Goal: Transaction & Acquisition: Purchase product/service

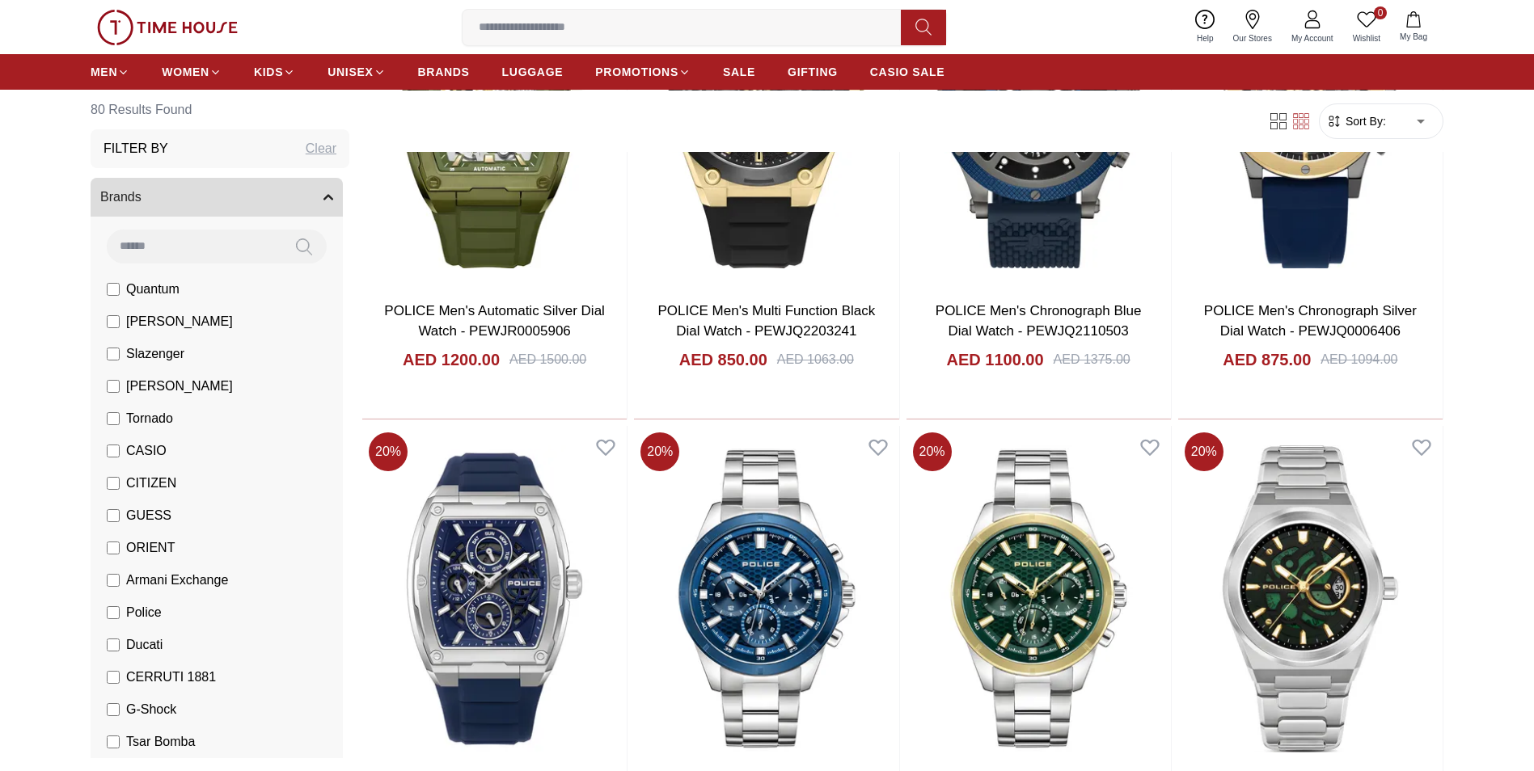
scroll to position [404, 0]
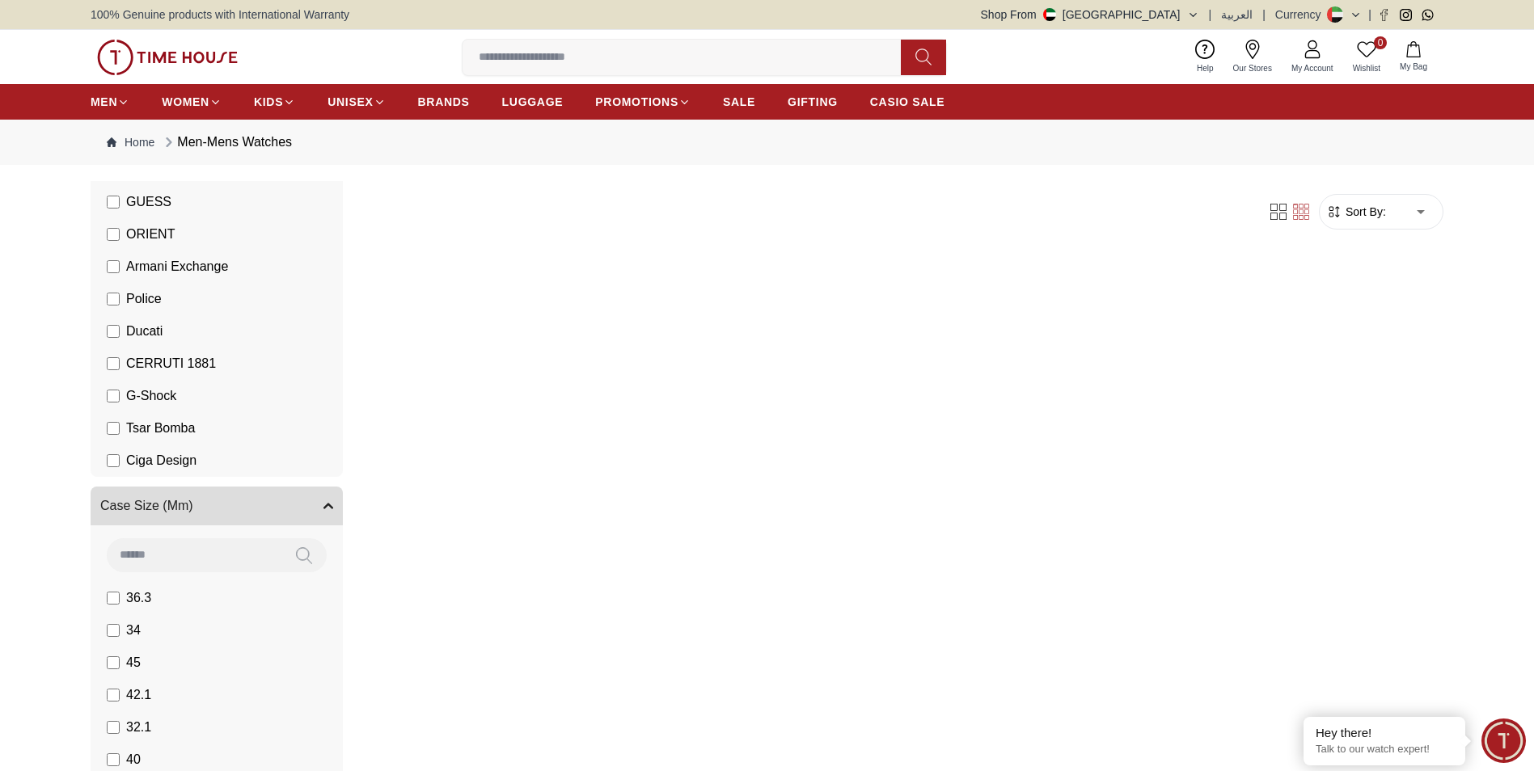
click at [110, 298] on li "Police" at bounding box center [220, 299] width 246 height 32
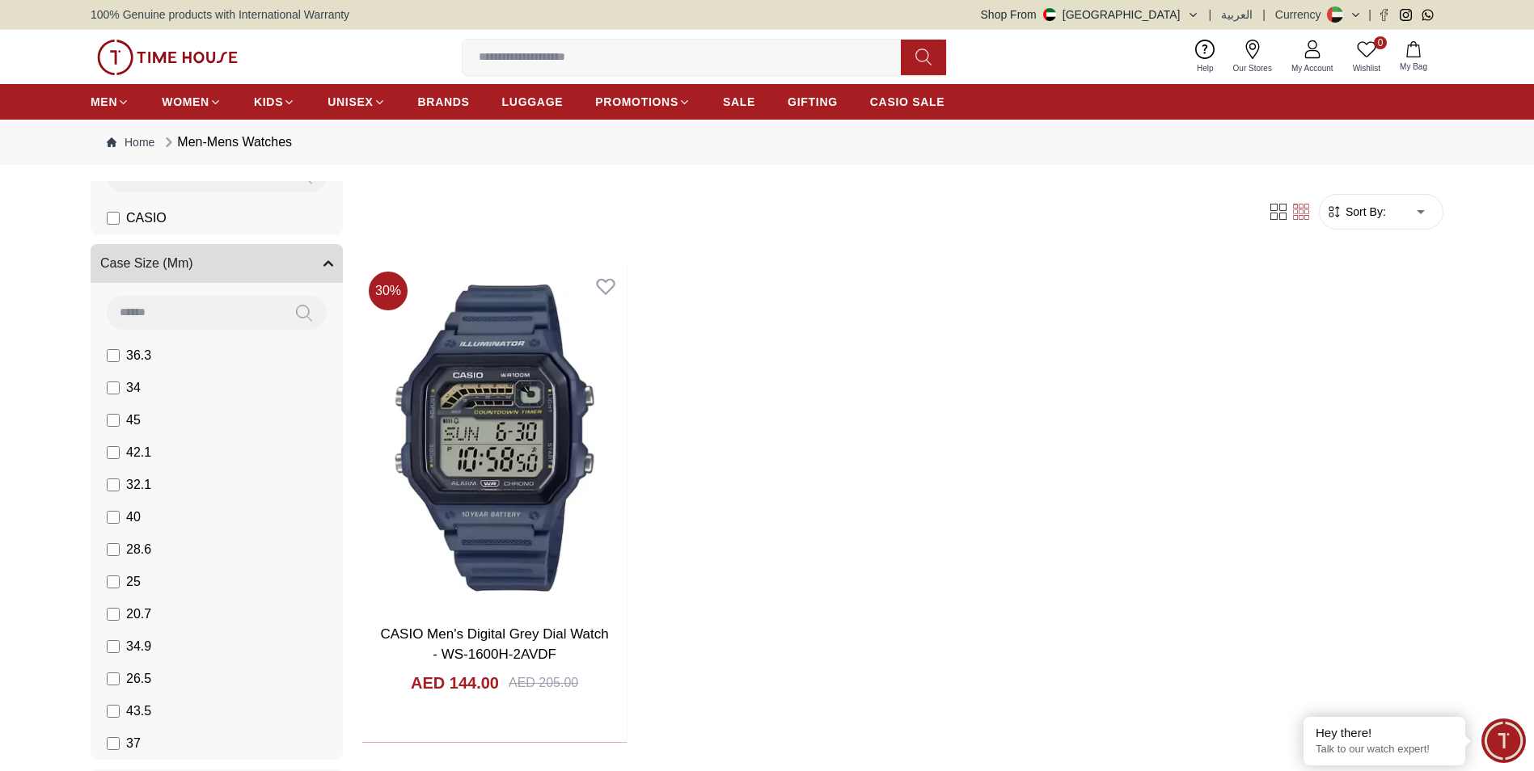
scroll to position [243, 0]
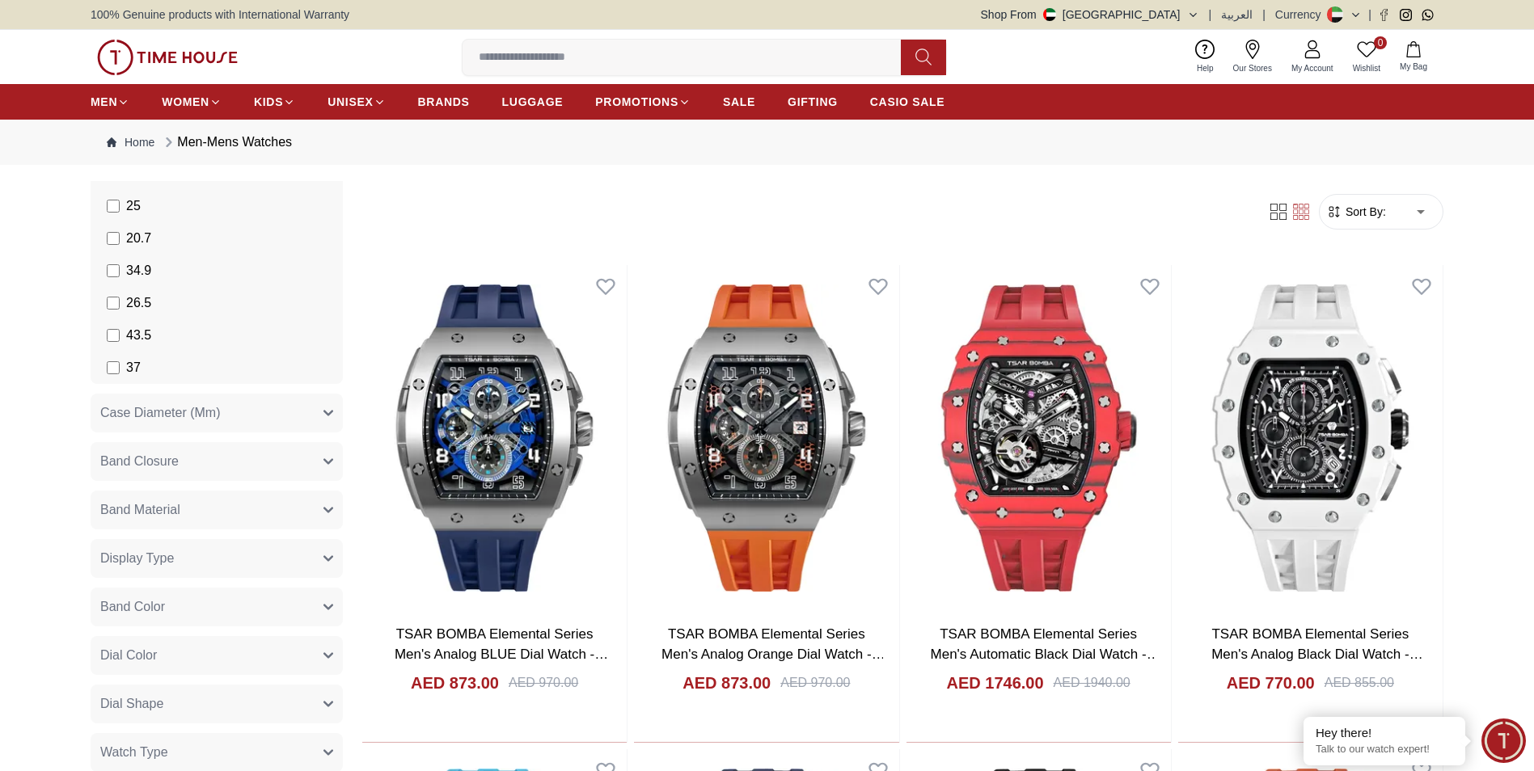
scroll to position [1051, 0]
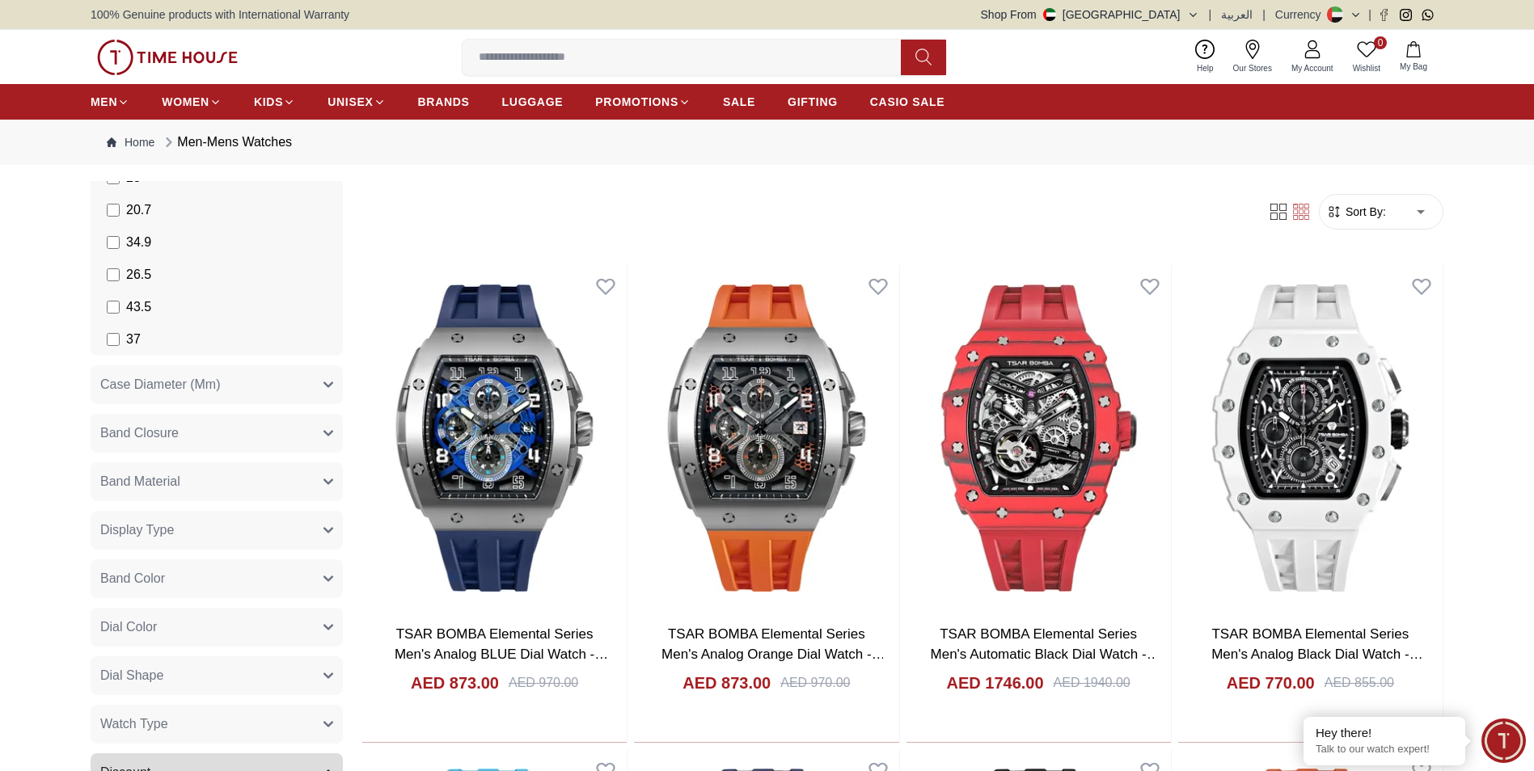
click at [184, 381] on span "Case Diameter (Mm)" at bounding box center [160, 384] width 120 height 19
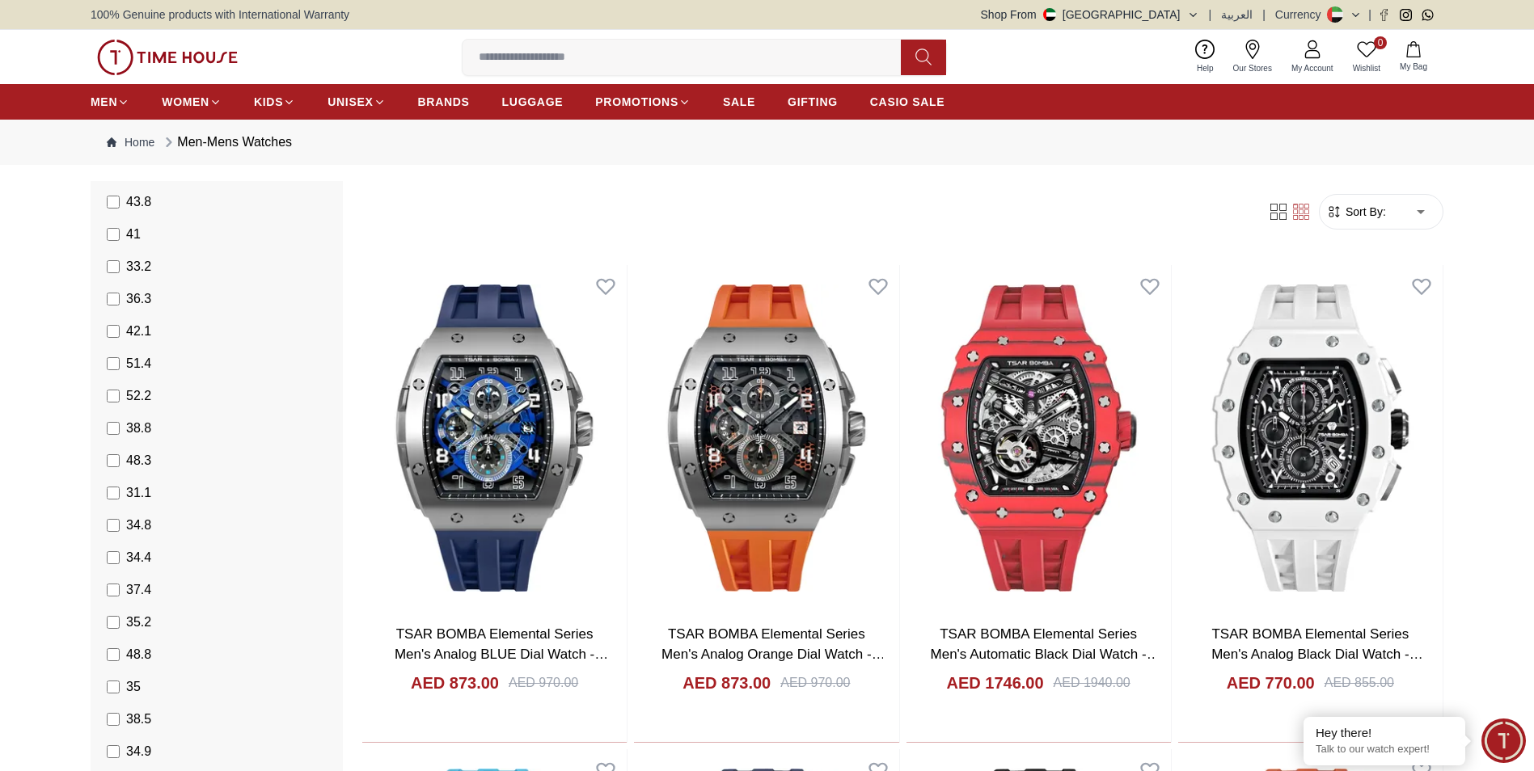
scroll to position [1213, 0]
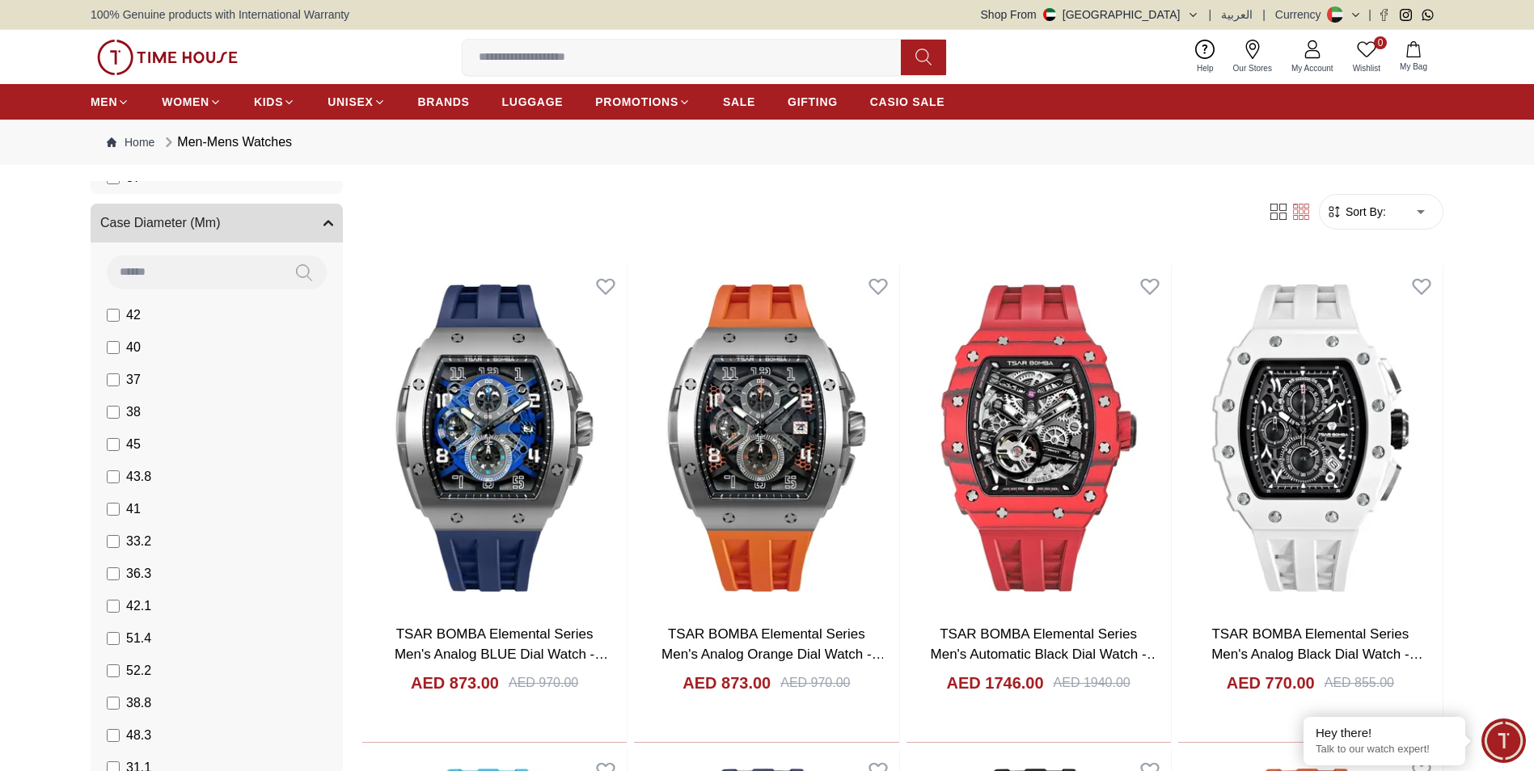
click at [272, 227] on button "Case Diameter (Mm)" at bounding box center [217, 223] width 252 height 39
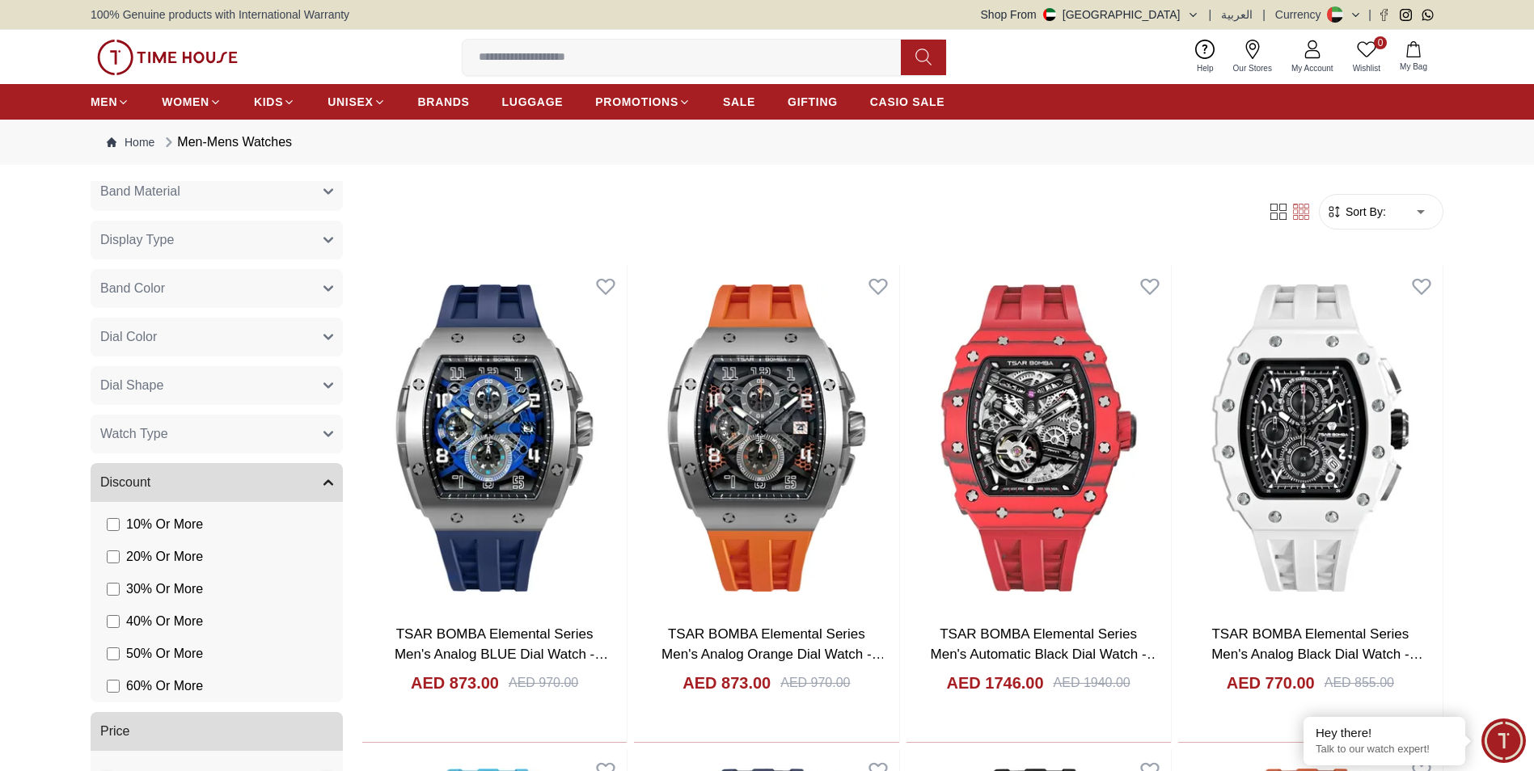
click at [198, 475] on button "Discount" at bounding box center [217, 482] width 252 height 39
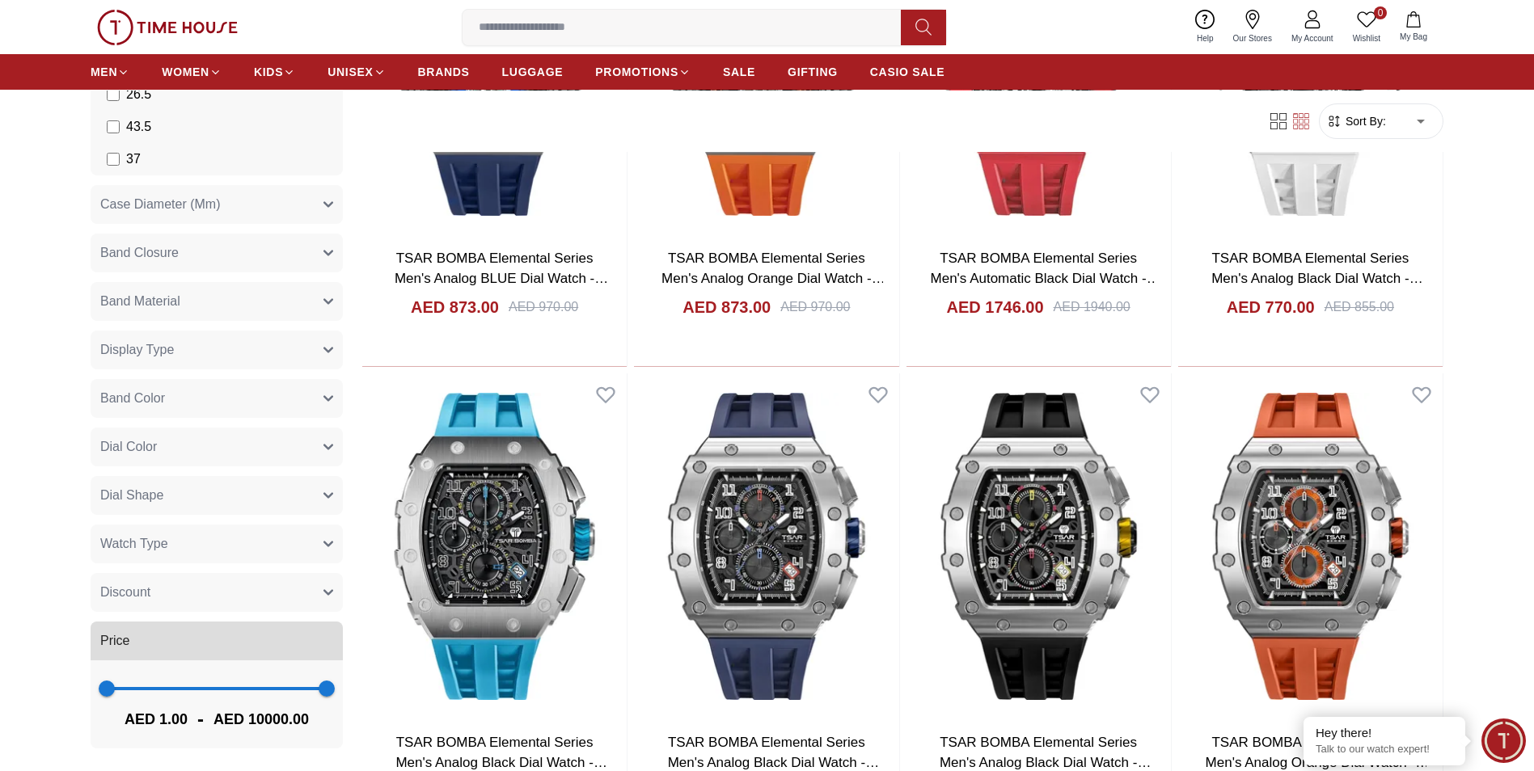
scroll to position [404, 0]
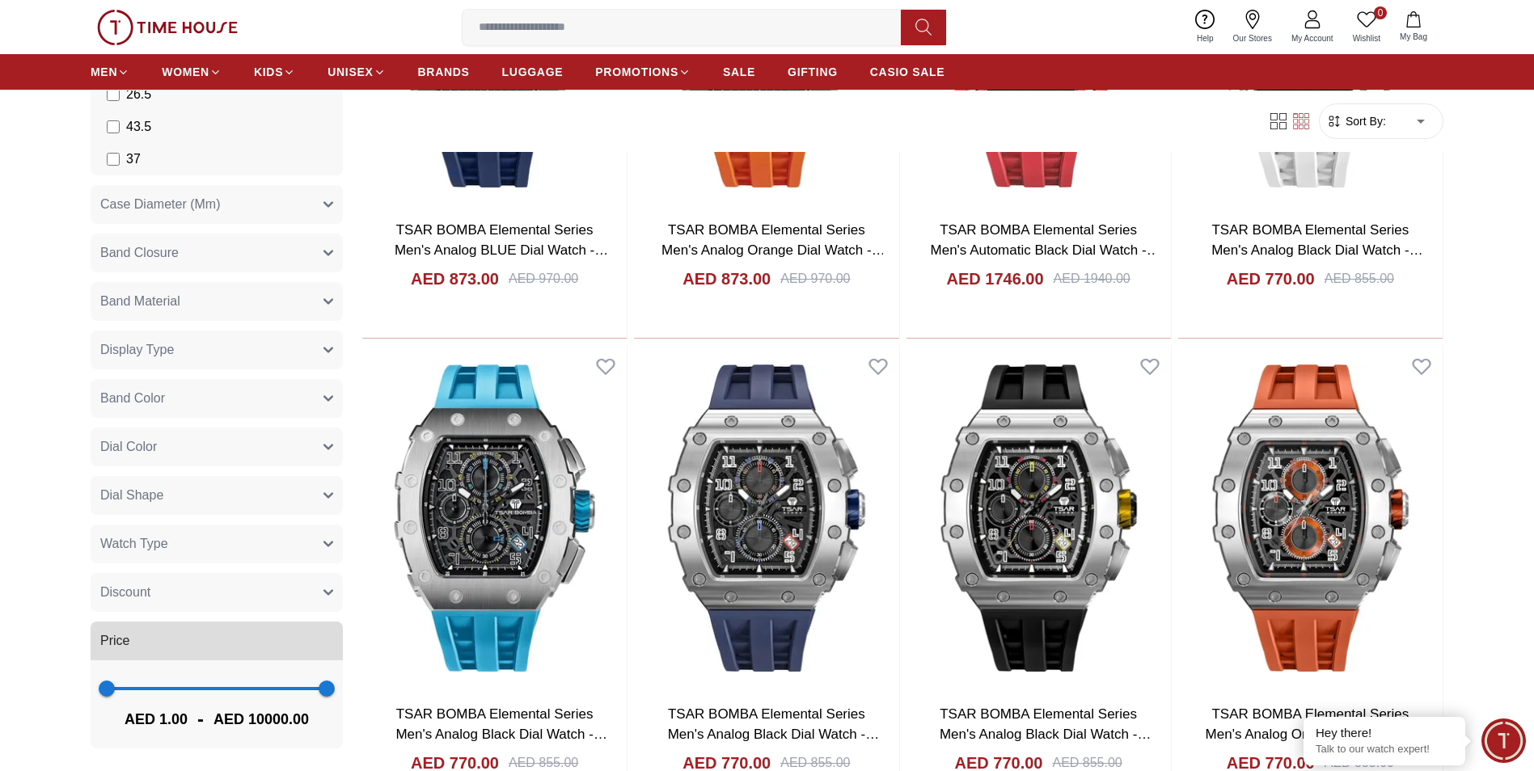
click at [176, 543] on button "Watch Type" at bounding box center [217, 544] width 252 height 39
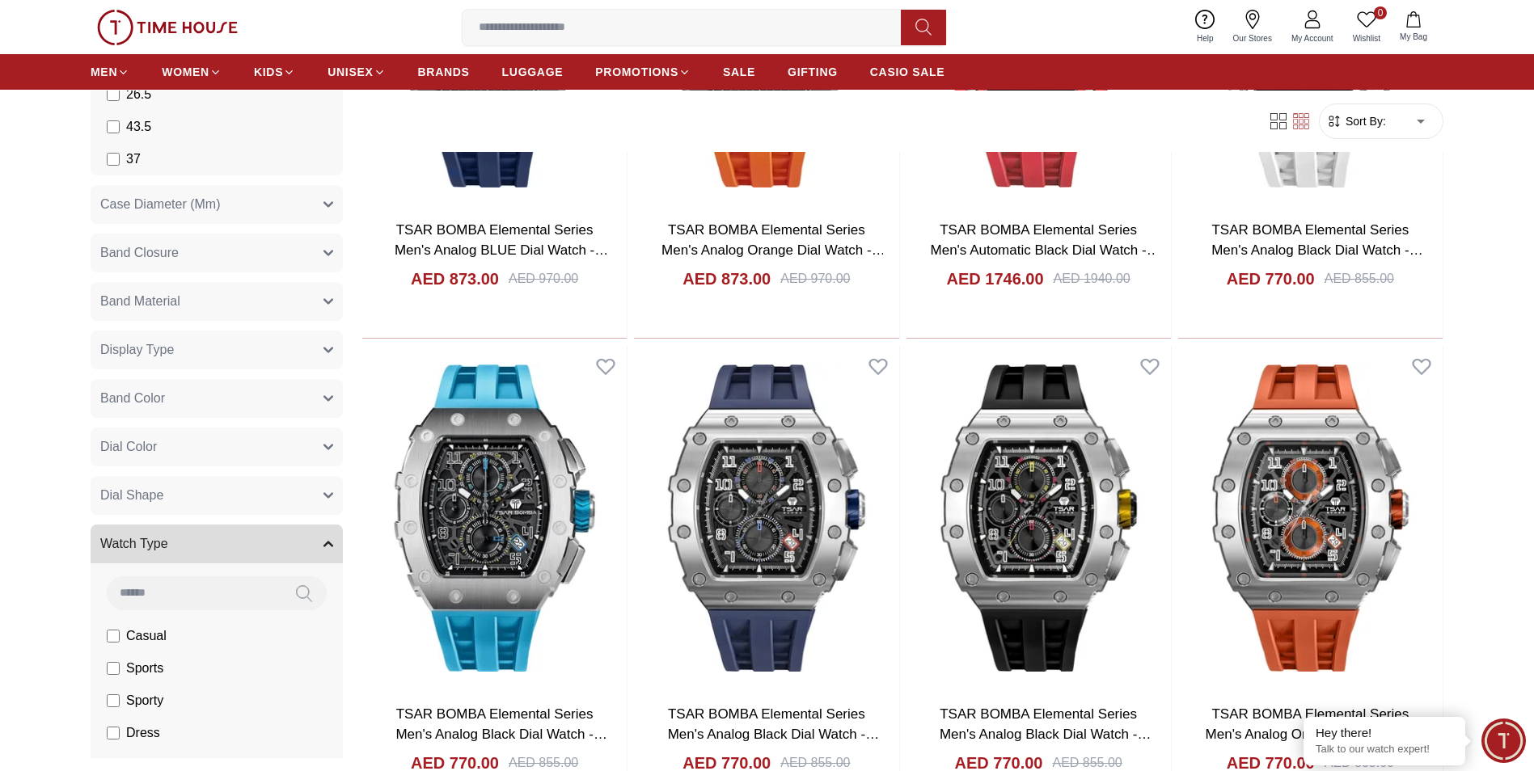
click at [176, 543] on button "Watch Type" at bounding box center [217, 544] width 252 height 39
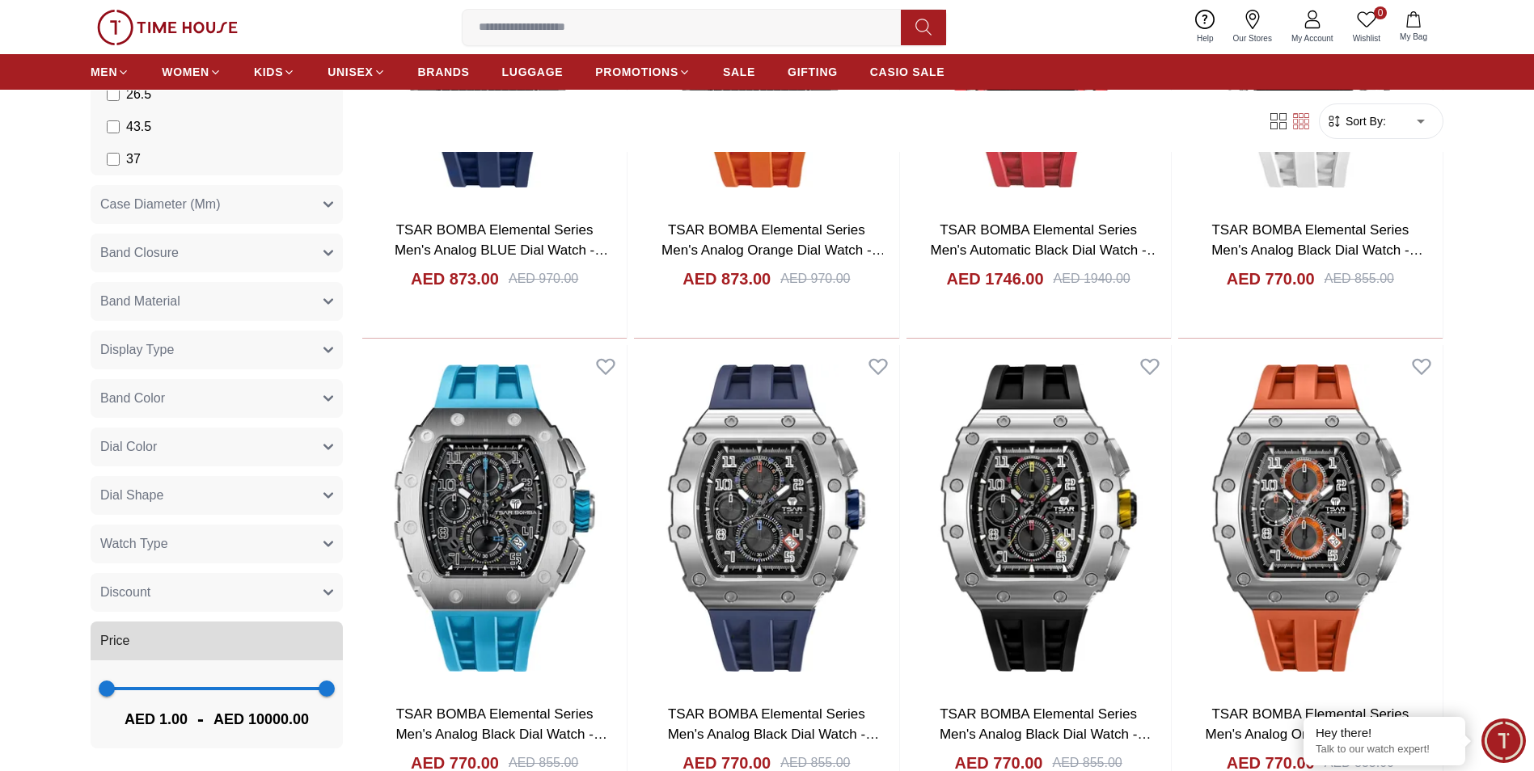
click at [196, 495] on button "Dial Shape" at bounding box center [217, 495] width 252 height 39
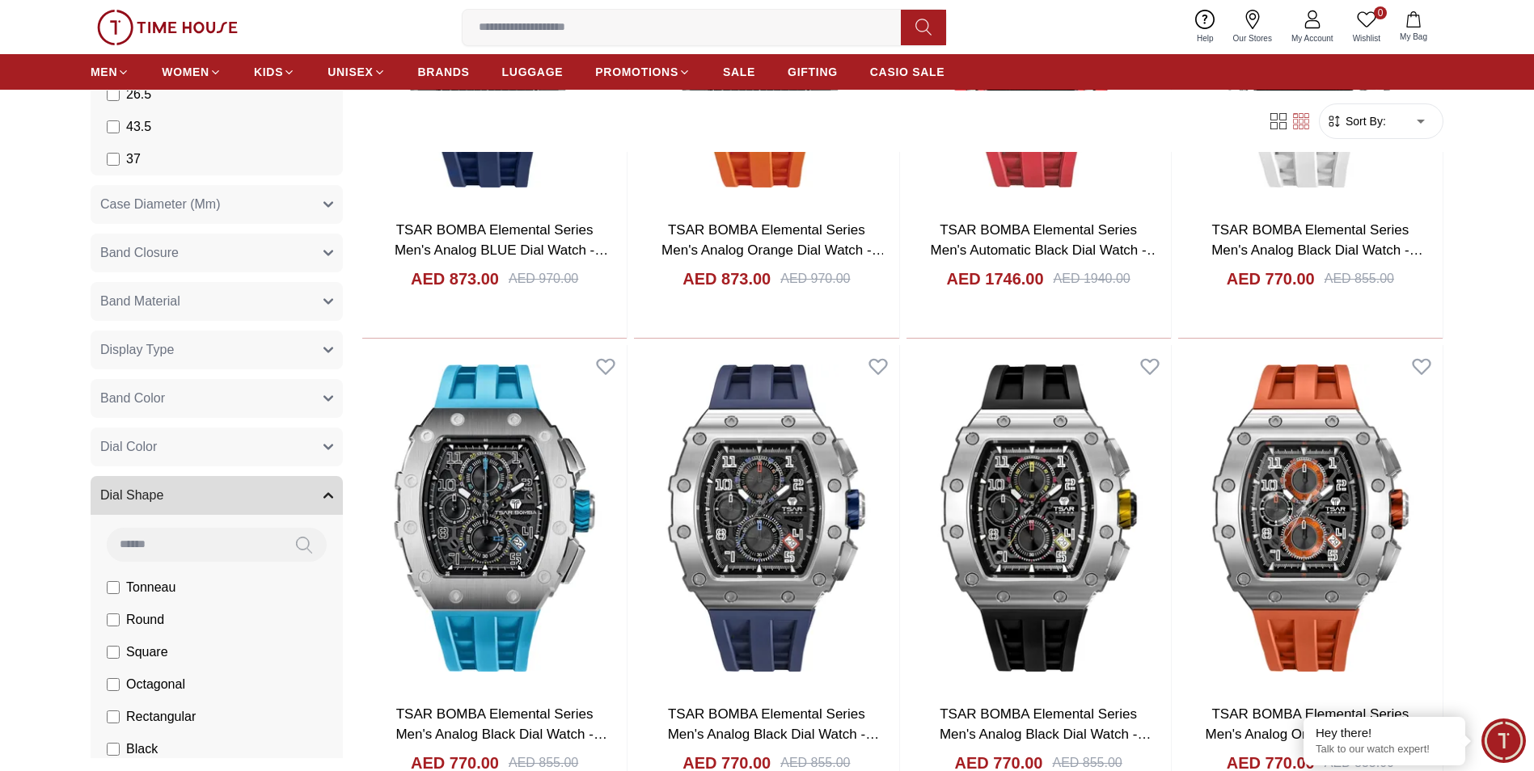
click at [196, 495] on button "Dial Shape" at bounding box center [217, 495] width 252 height 39
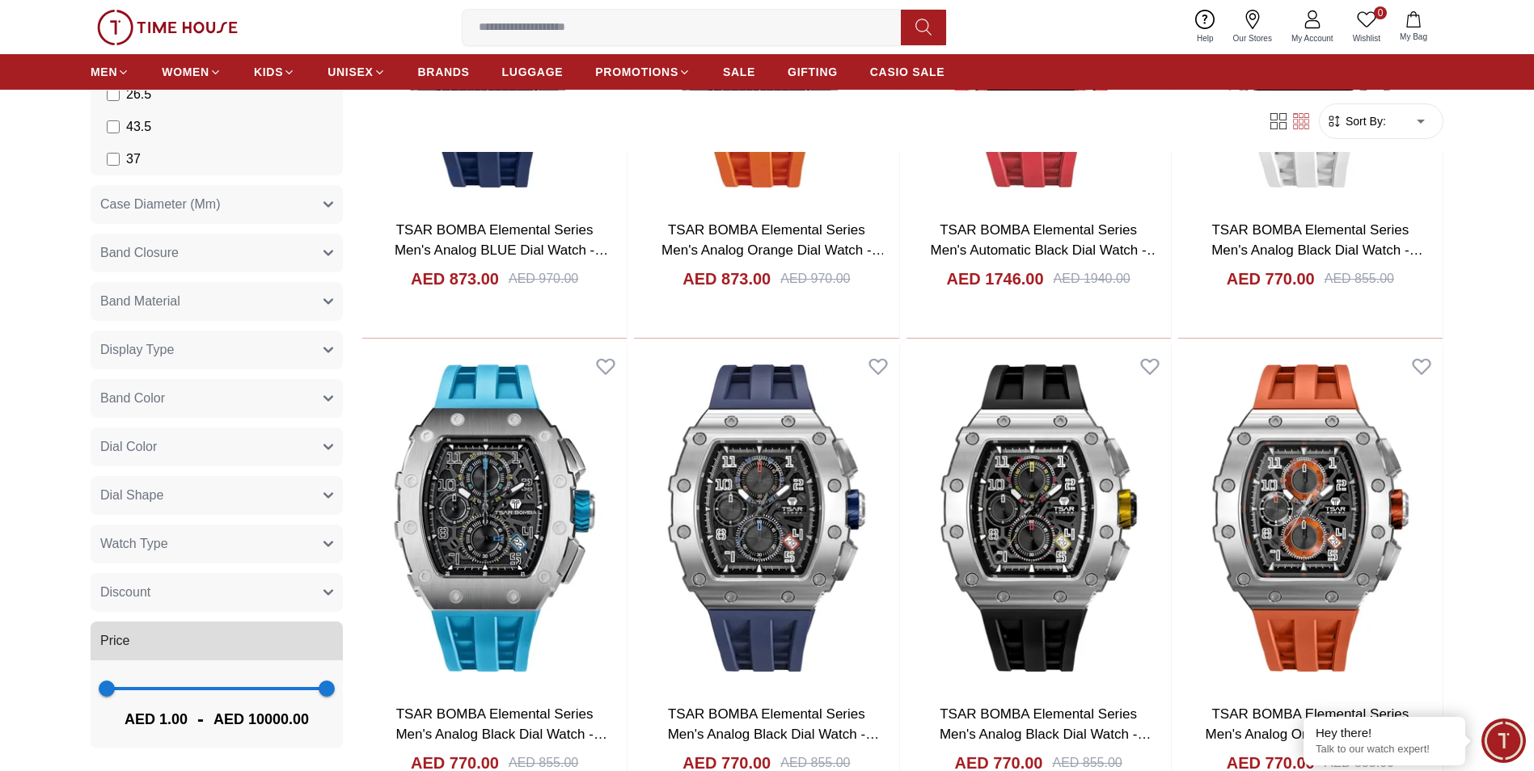
click at [210, 452] on button "Dial Color" at bounding box center [217, 447] width 252 height 39
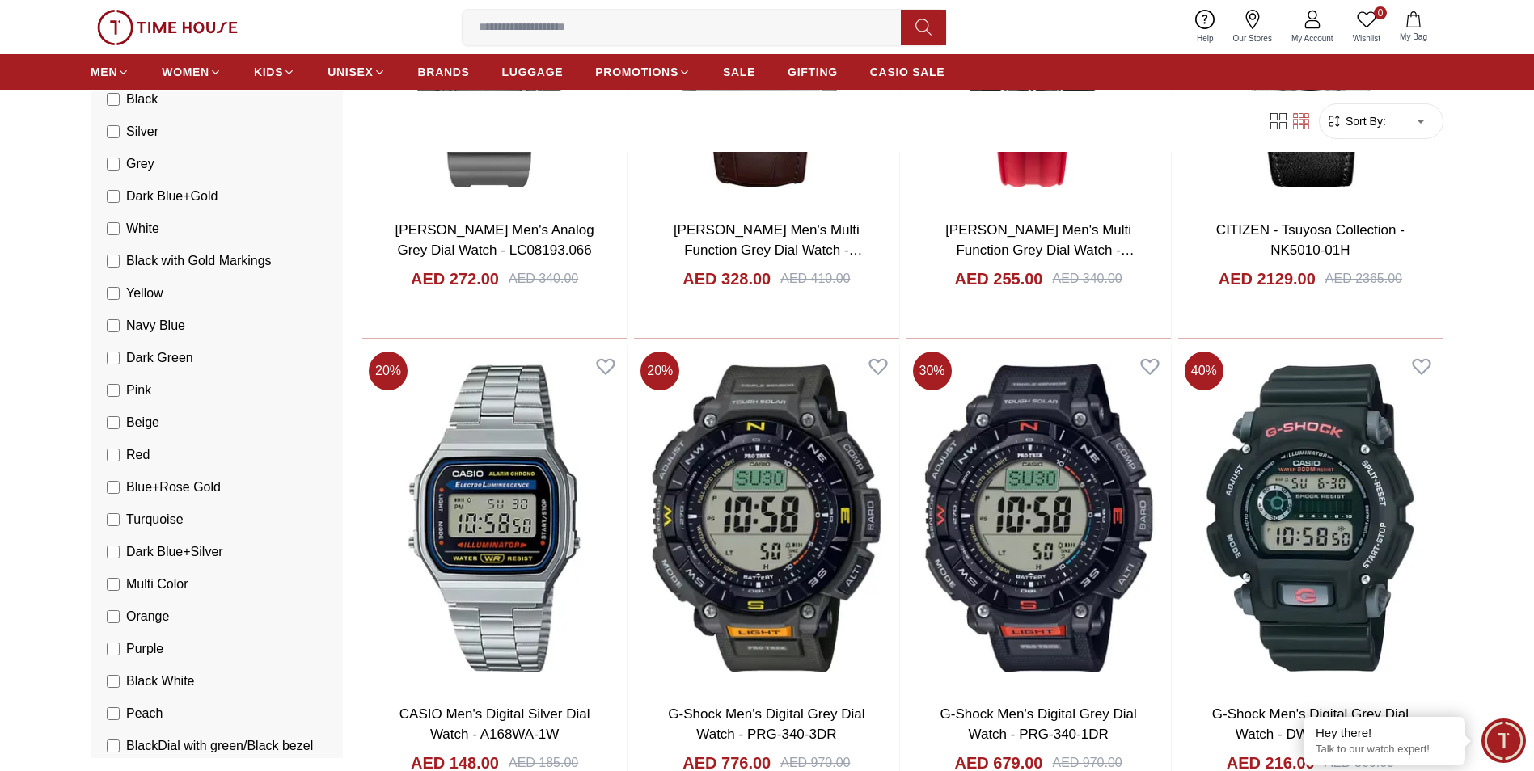
scroll to position [1367, 0]
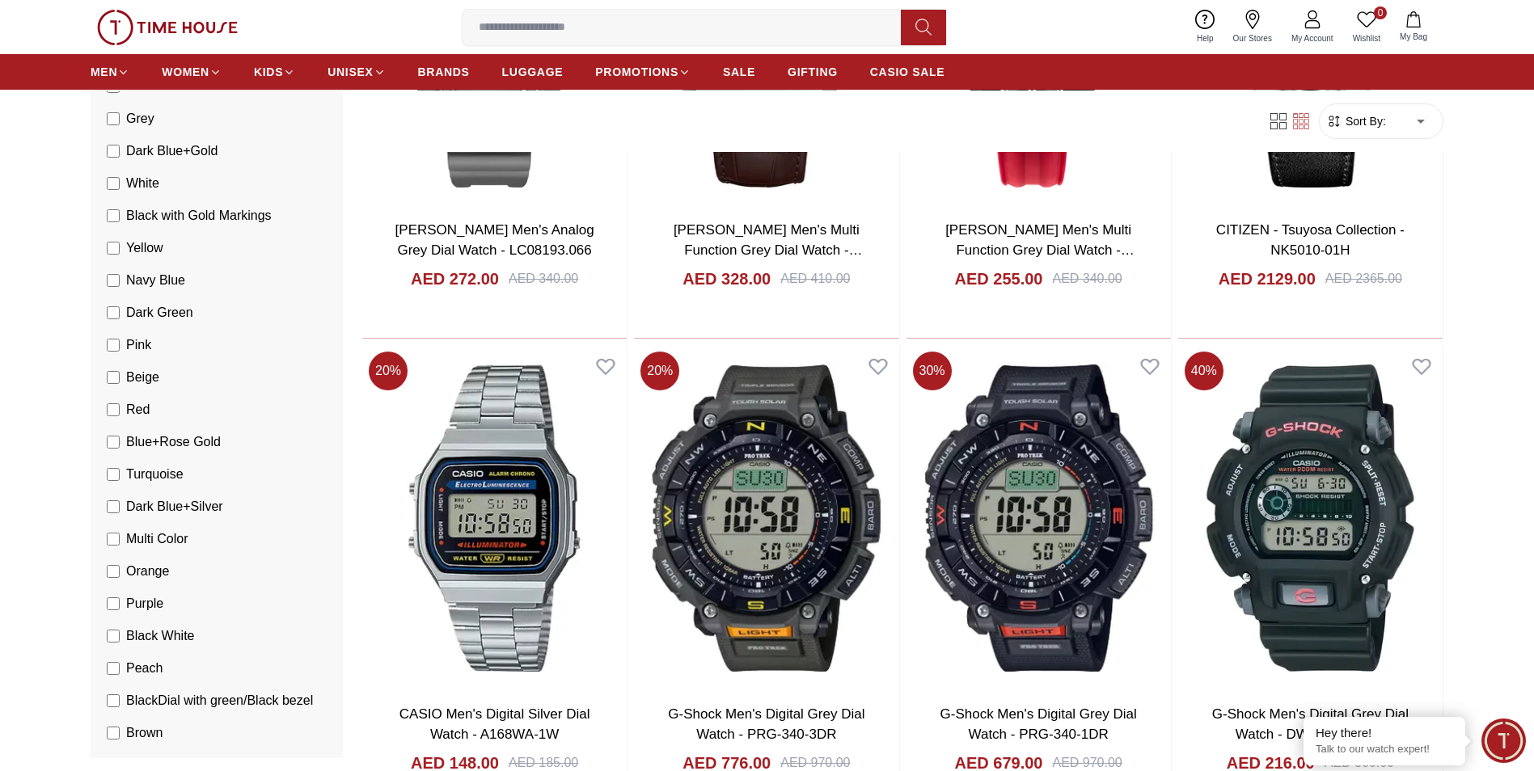
click at [1283, 124] on icon at bounding box center [1278, 121] width 16 height 16
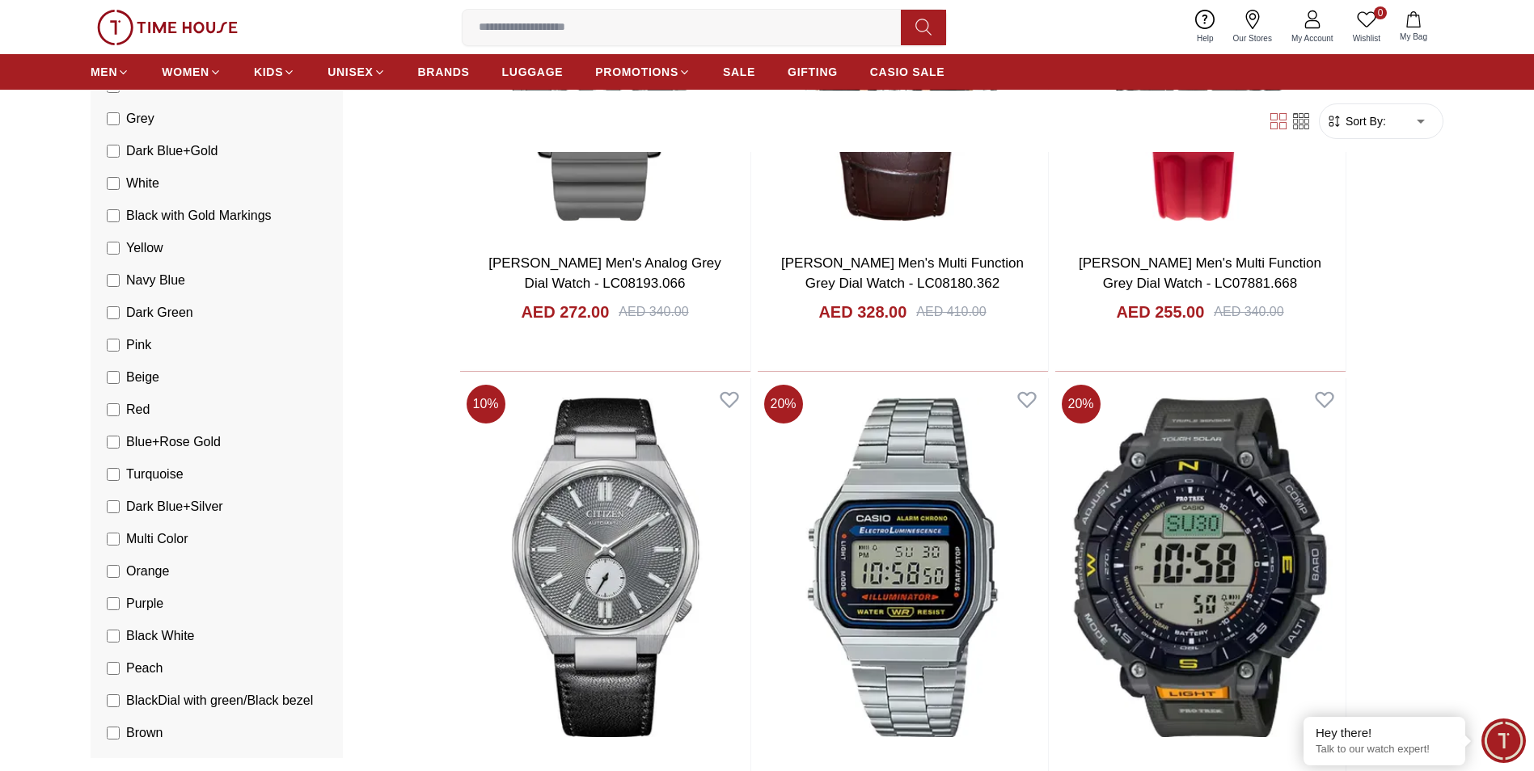
click at [1302, 120] on icon at bounding box center [1301, 121] width 16 height 16
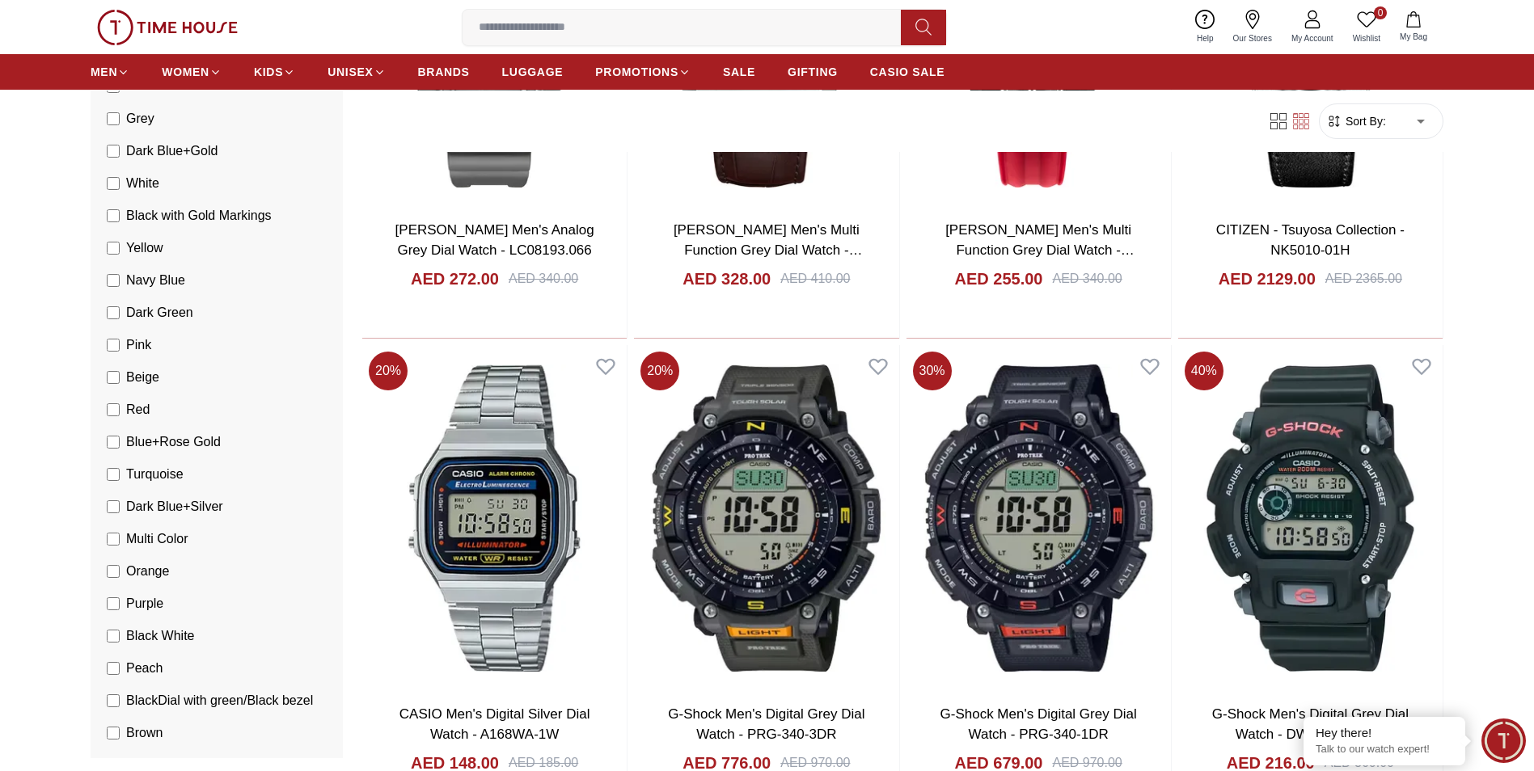
click at [1516, 745] on span "Minimize live chat window" at bounding box center [1503, 740] width 59 height 59
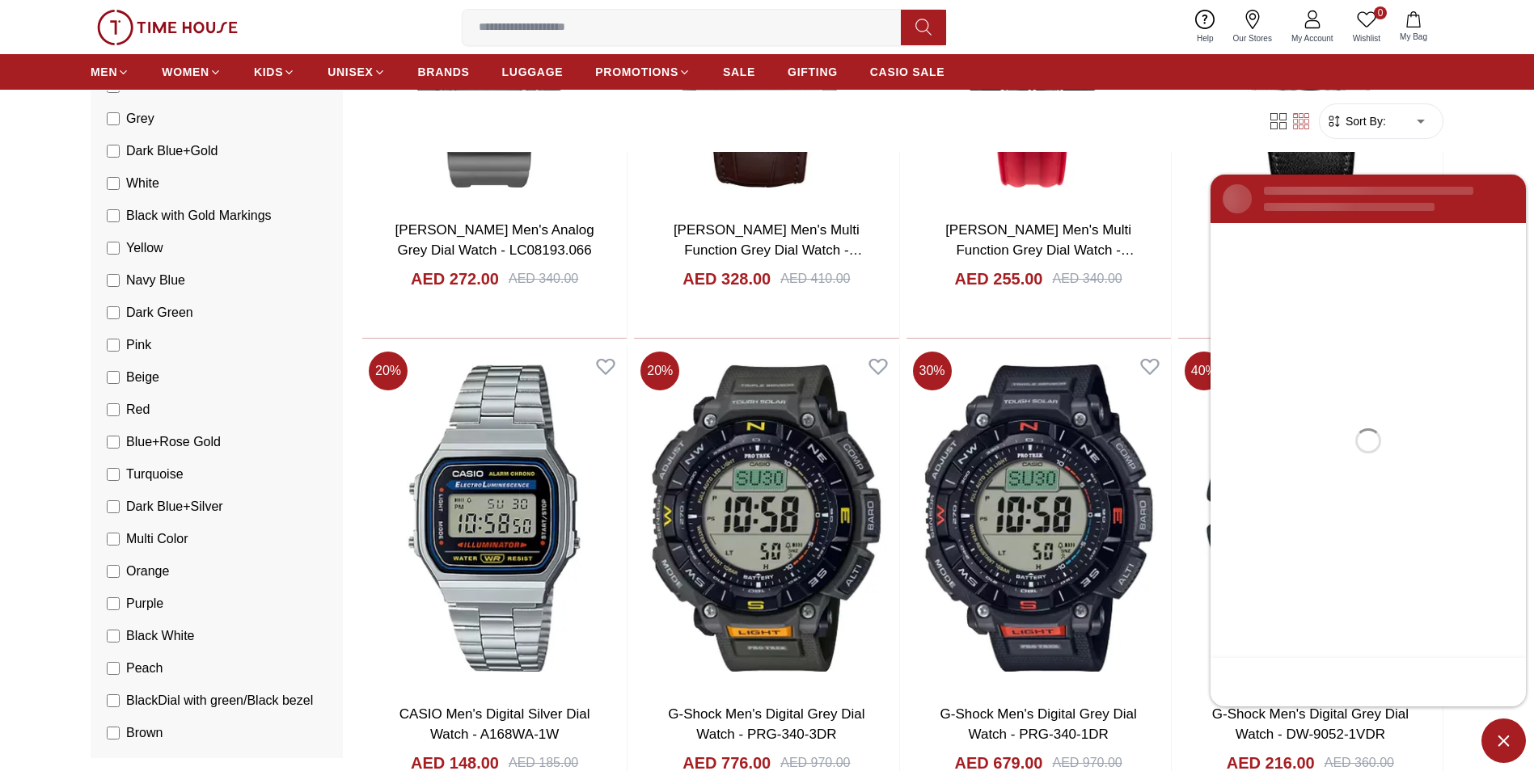
scroll to position [0, 0]
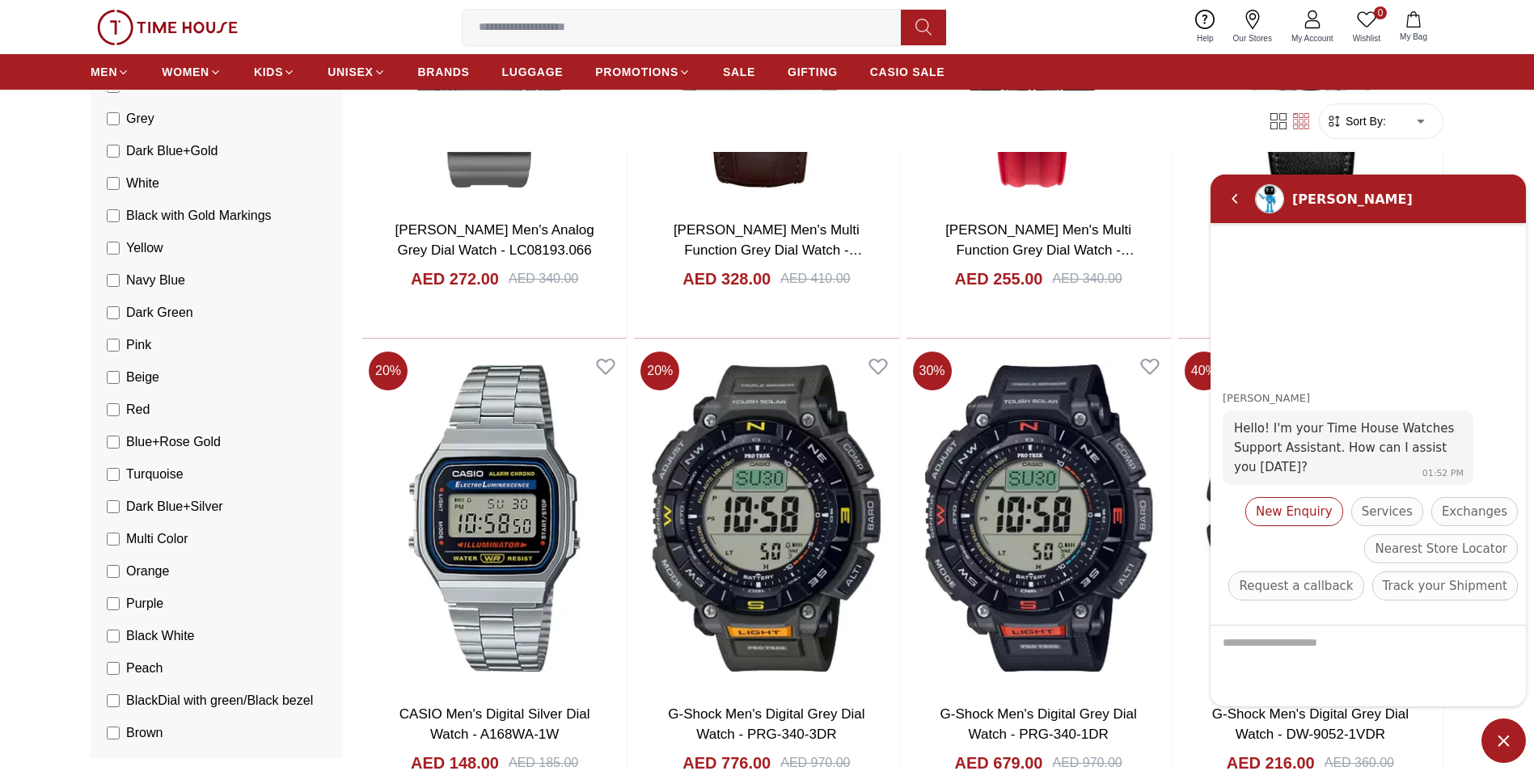
click at [1321, 505] on span "New Enquiry" at bounding box center [1293, 511] width 77 height 19
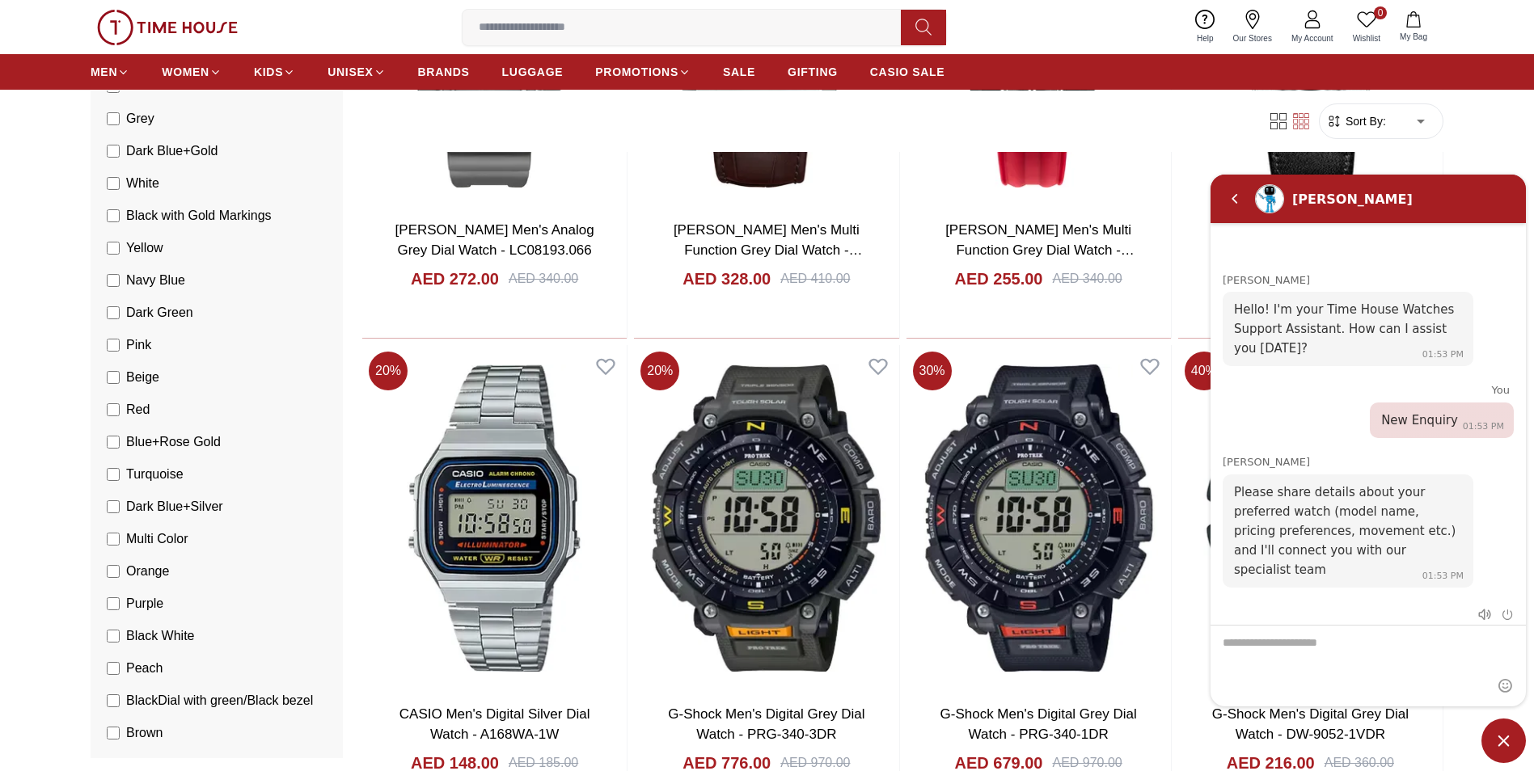
click at [104, 119] on li "Grey" at bounding box center [220, 119] width 246 height 32
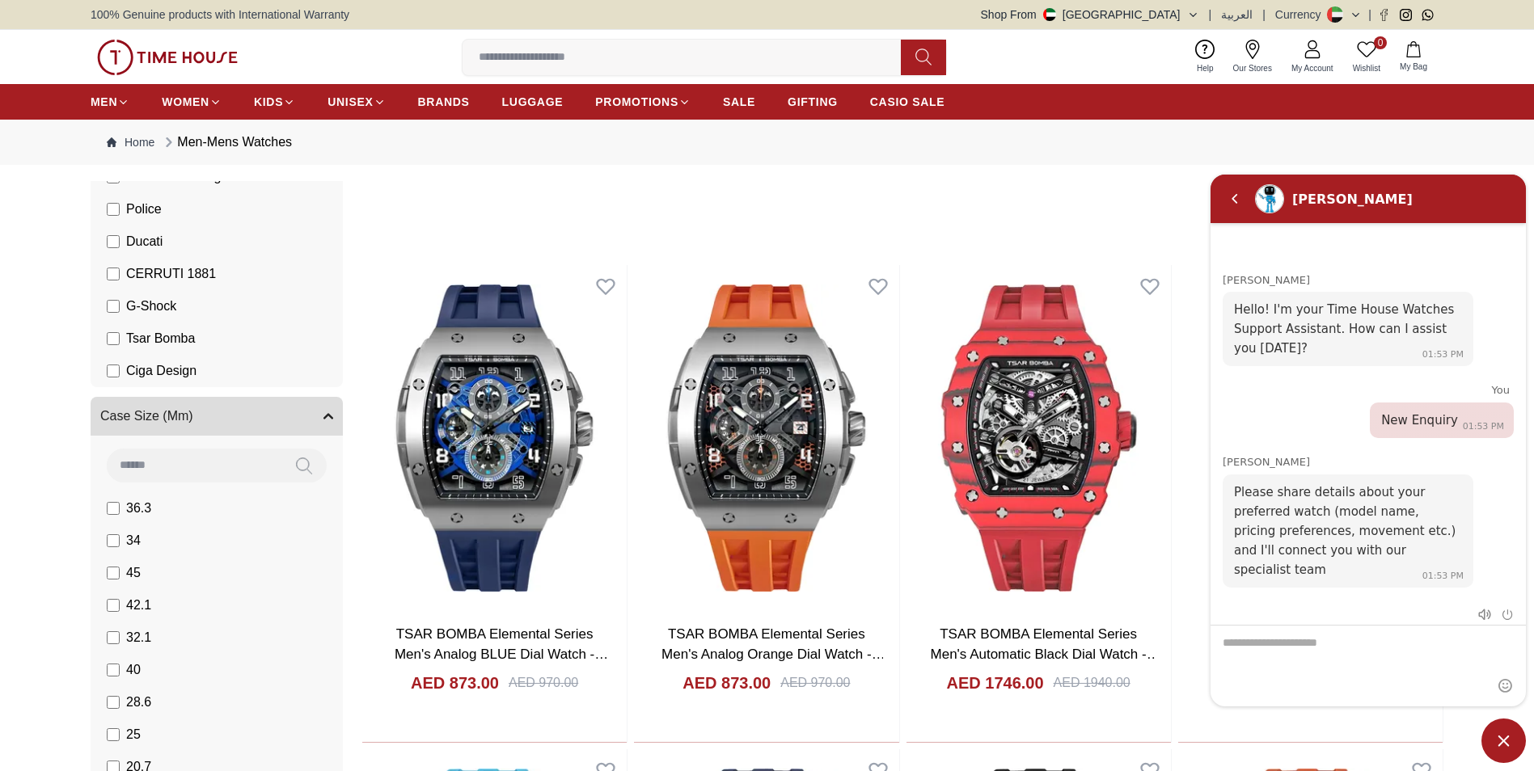
click at [251, 414] on button "Case Size (Mm)" at bounding box center [217, 416] width 252 height 39
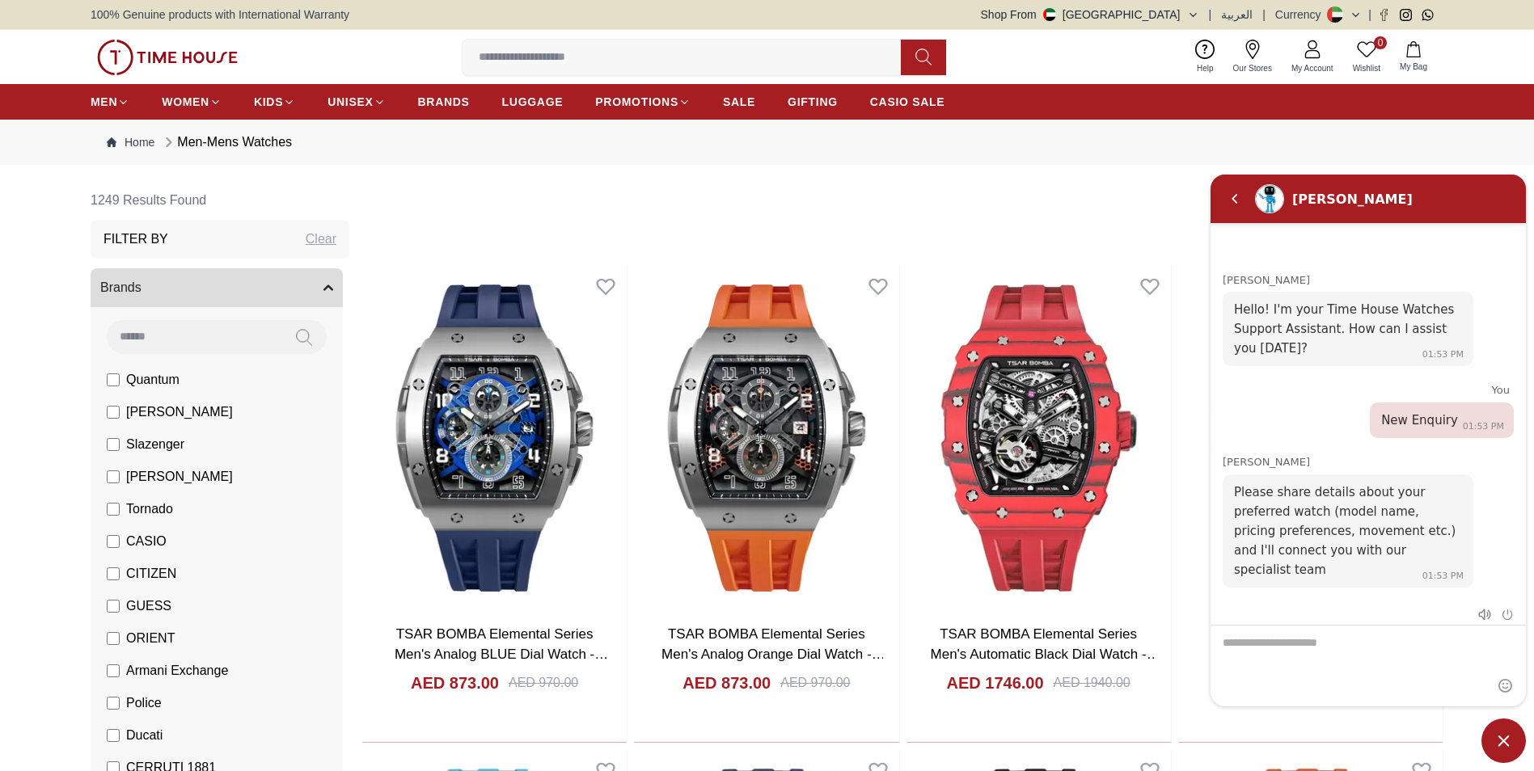
click at [268, 274] on button "Brands" at bounding box center [217, 287] width 252 height 39
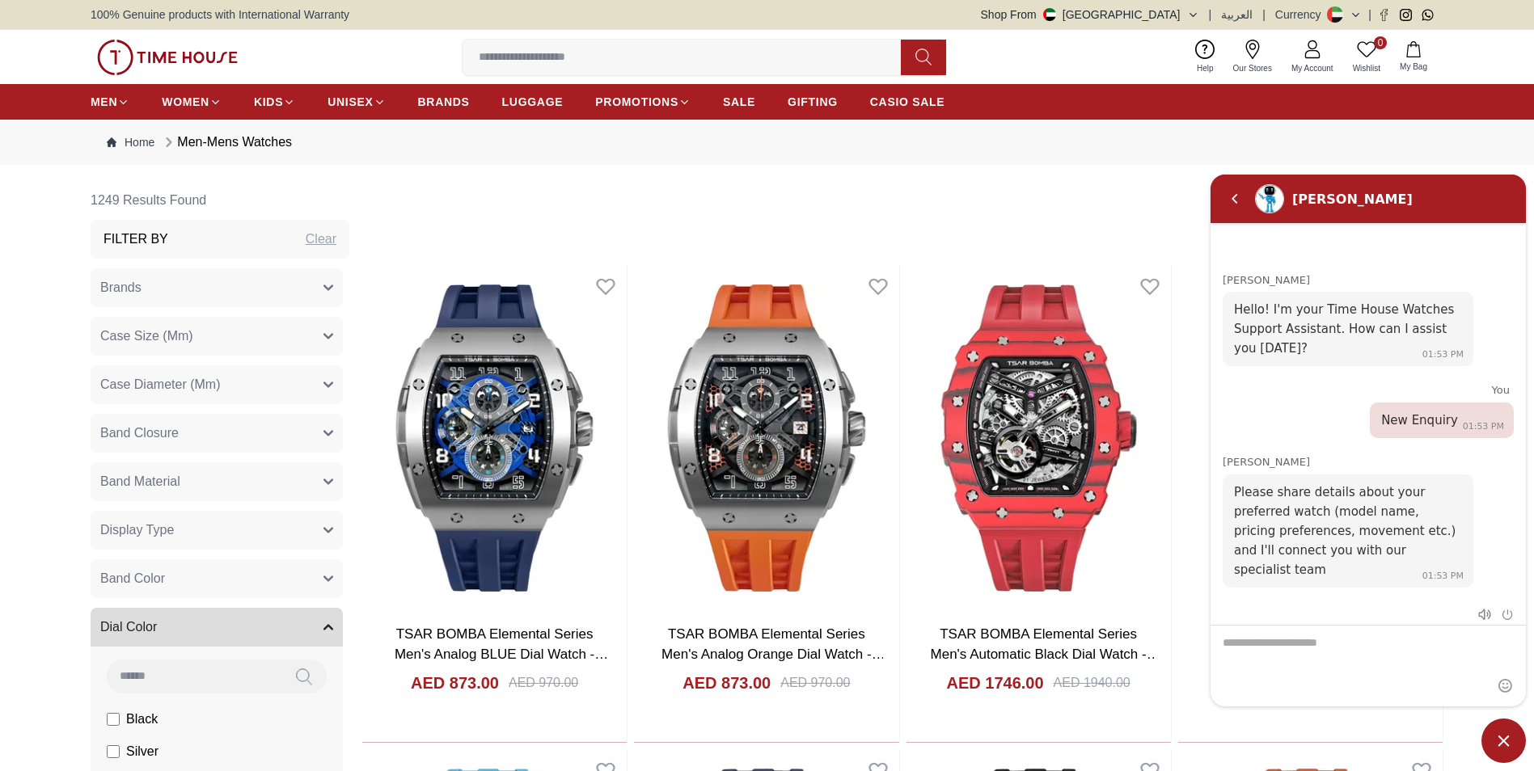
click at [312, 240] on div "Clear" at bounding box center [321, 239] width 31 height 19
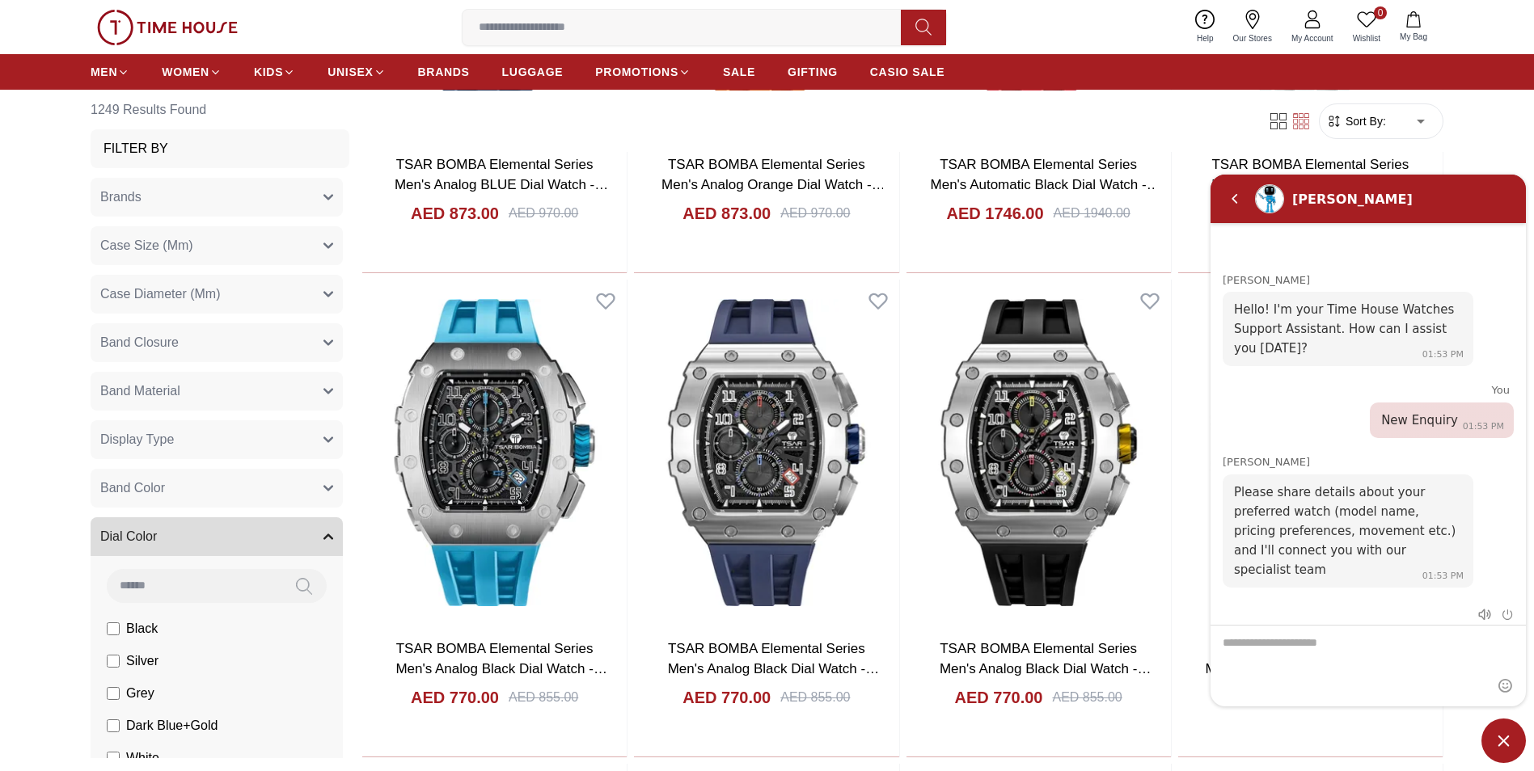
scroll to position [728, 0]
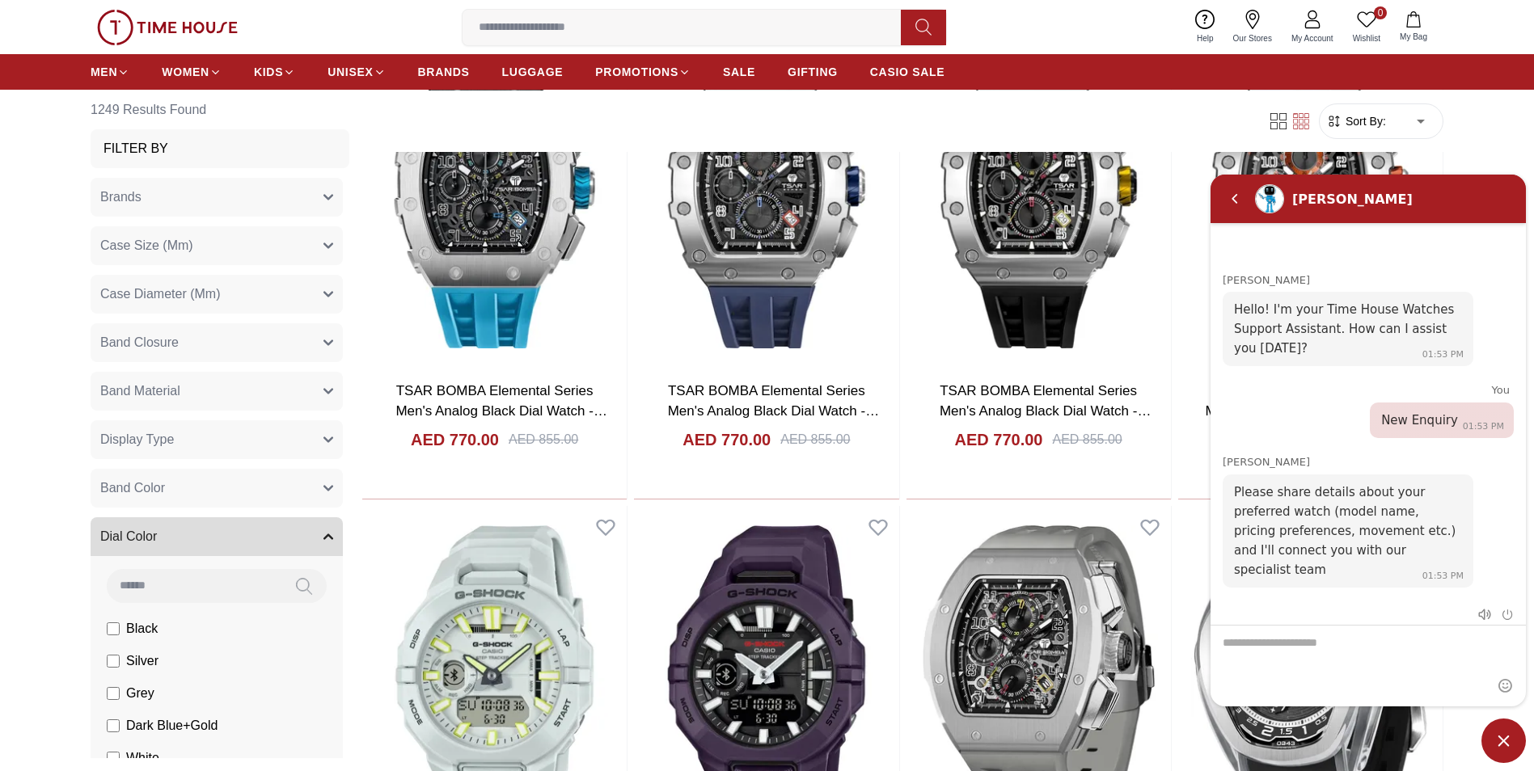
click at [195, 294] on span "Case Diameter (Mm)" at bounding box center [160, 294] width 120 height 19
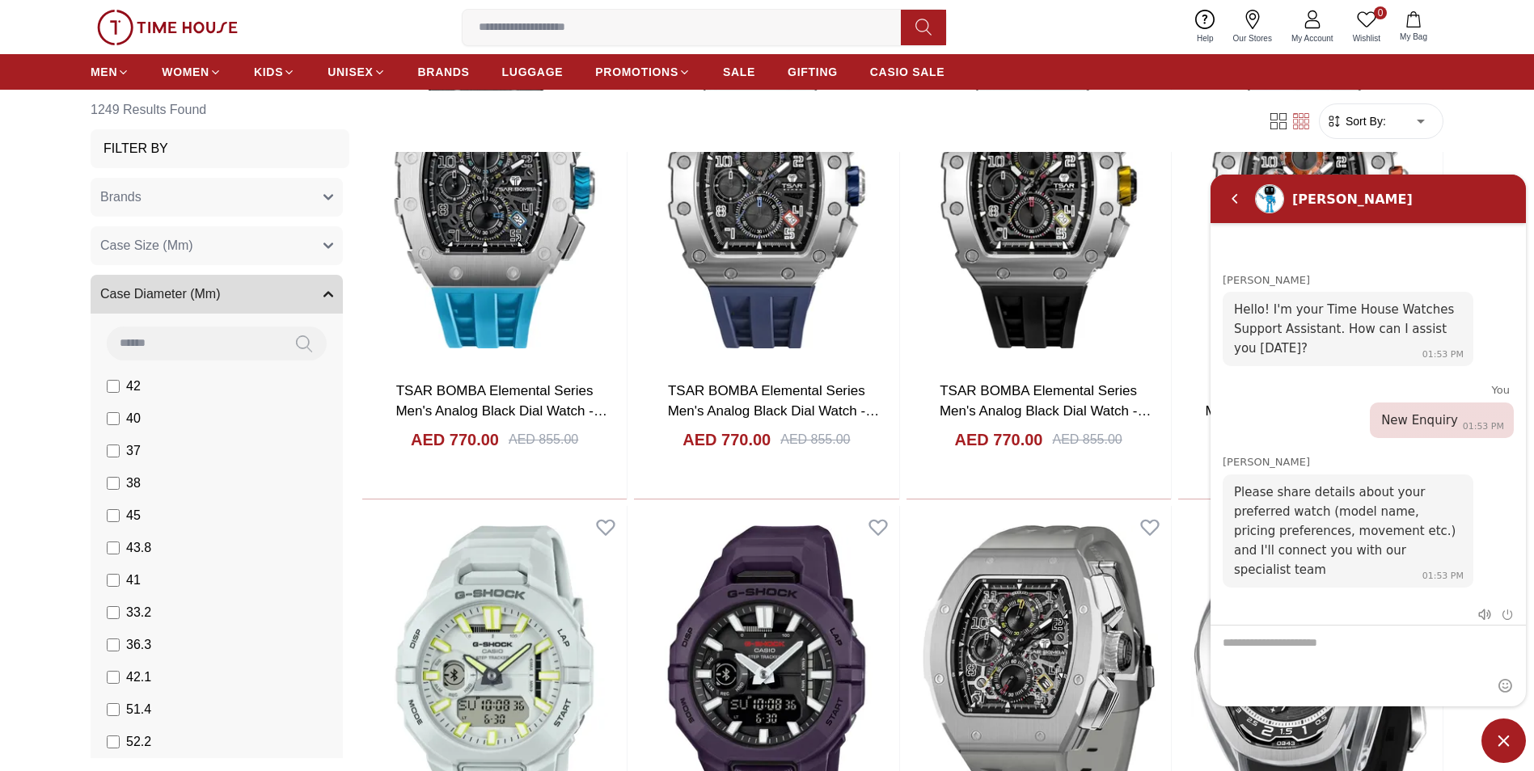
click at [195, 294] on span "Case Diameter (Mm)" at bounding box center [160, 294] width 120 height 19
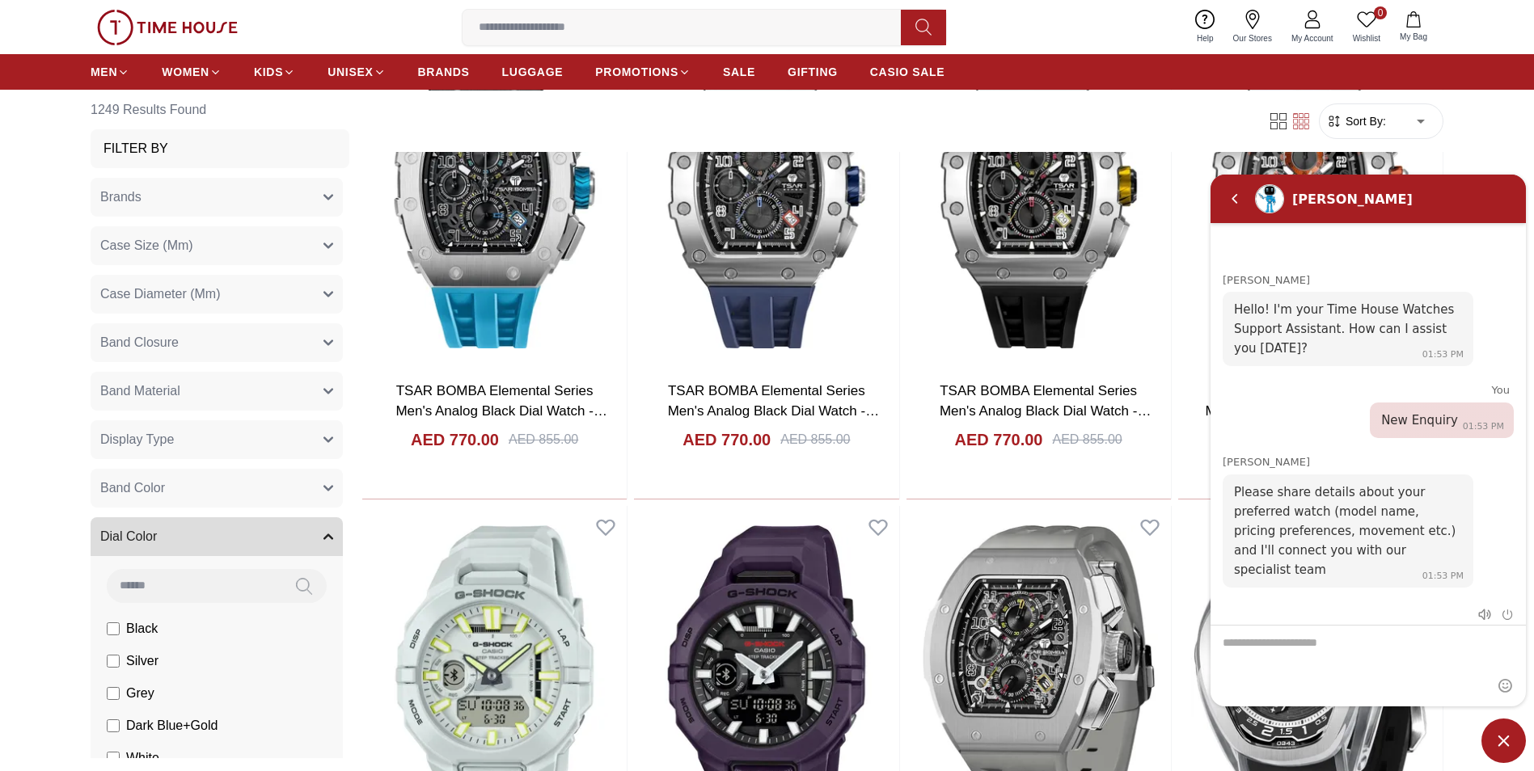
click at [169, 386] on span "Band Material" at bounding box center [140, 391] width 80 height 19
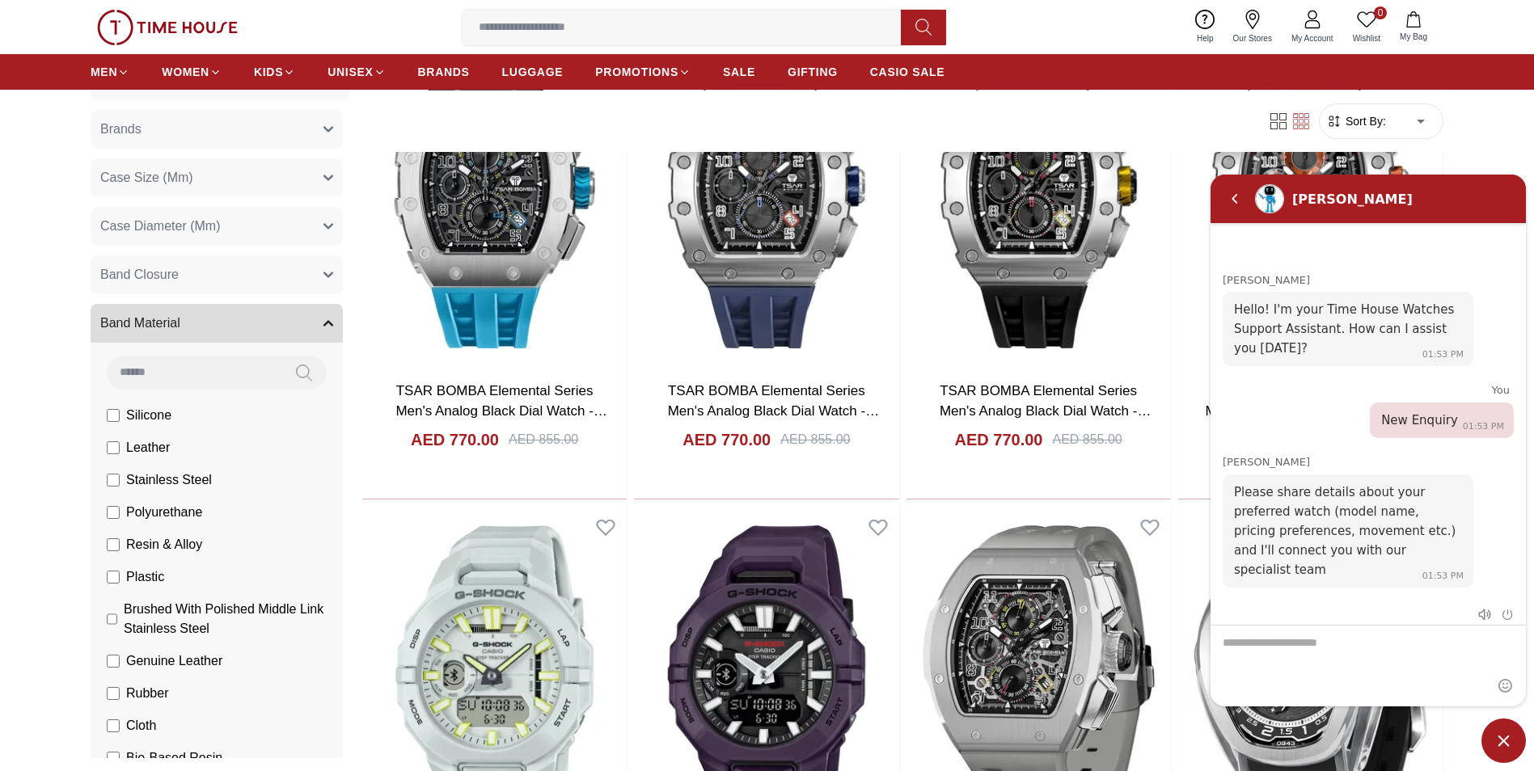
scroll to position [162, 0]
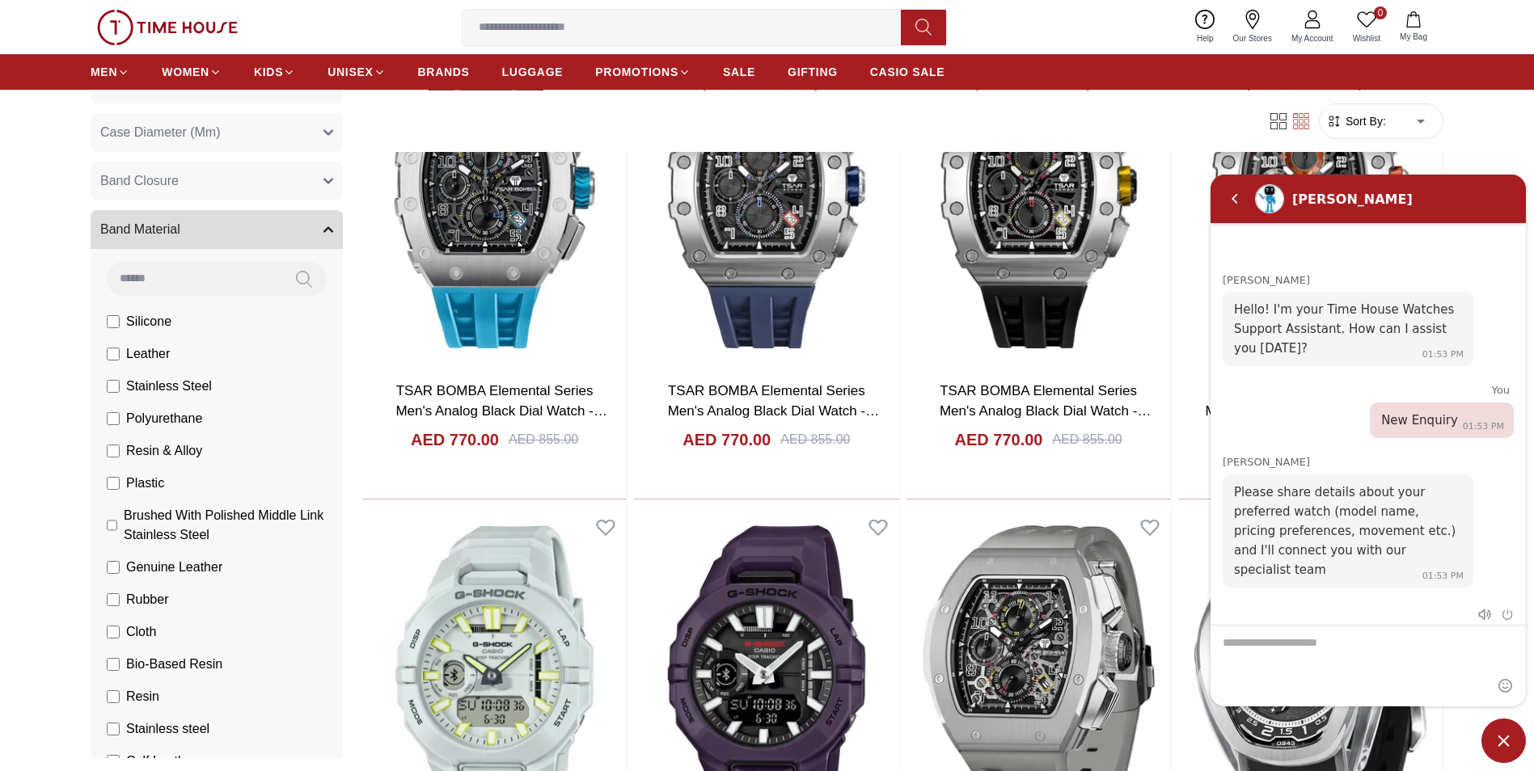
click at [135, 352] on span "Leather" at bounding box center [148, 353] width 44 height 19
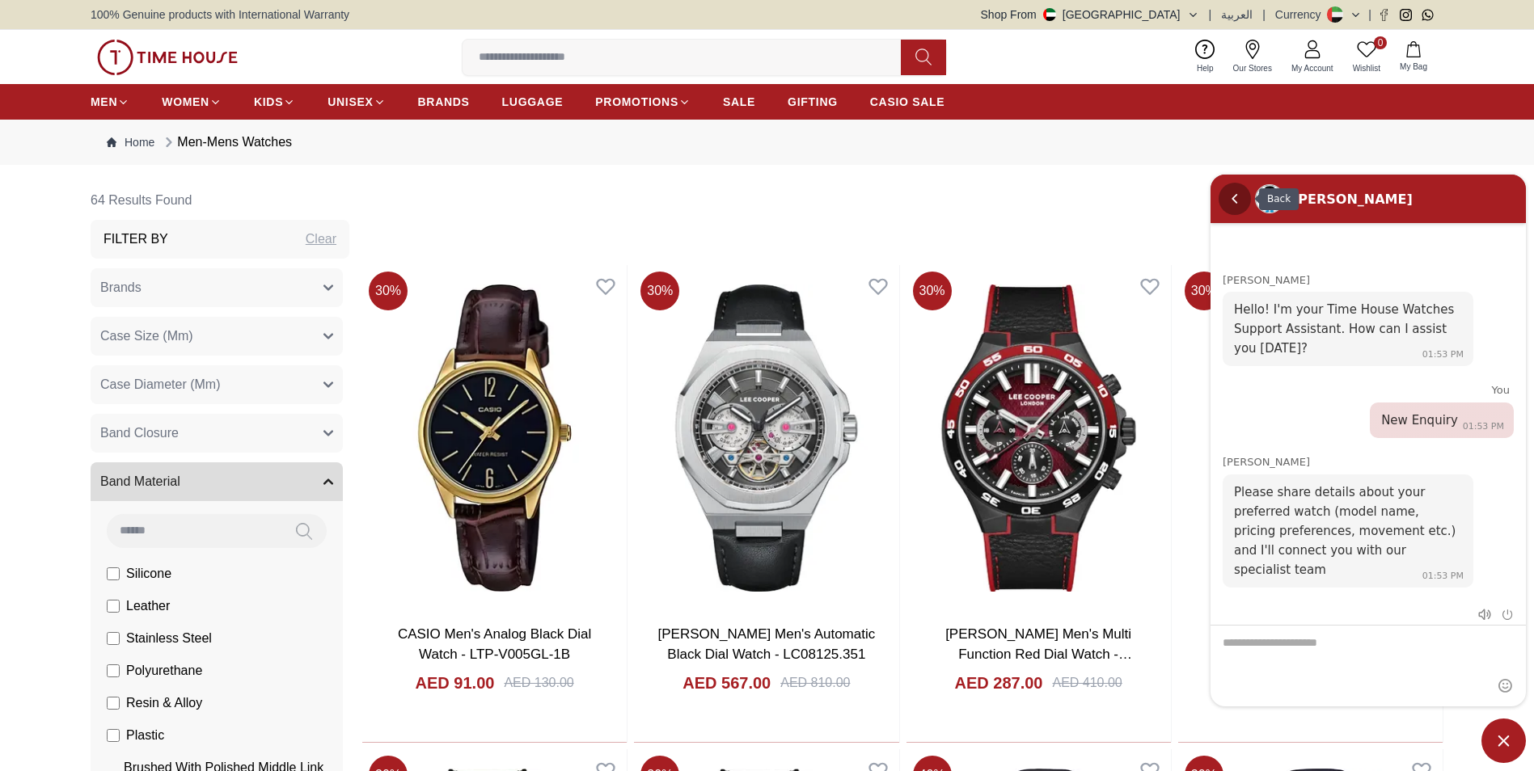
click at [1231, 204] on em "Back" at bounding box center [1234, 199] width 32 height 32
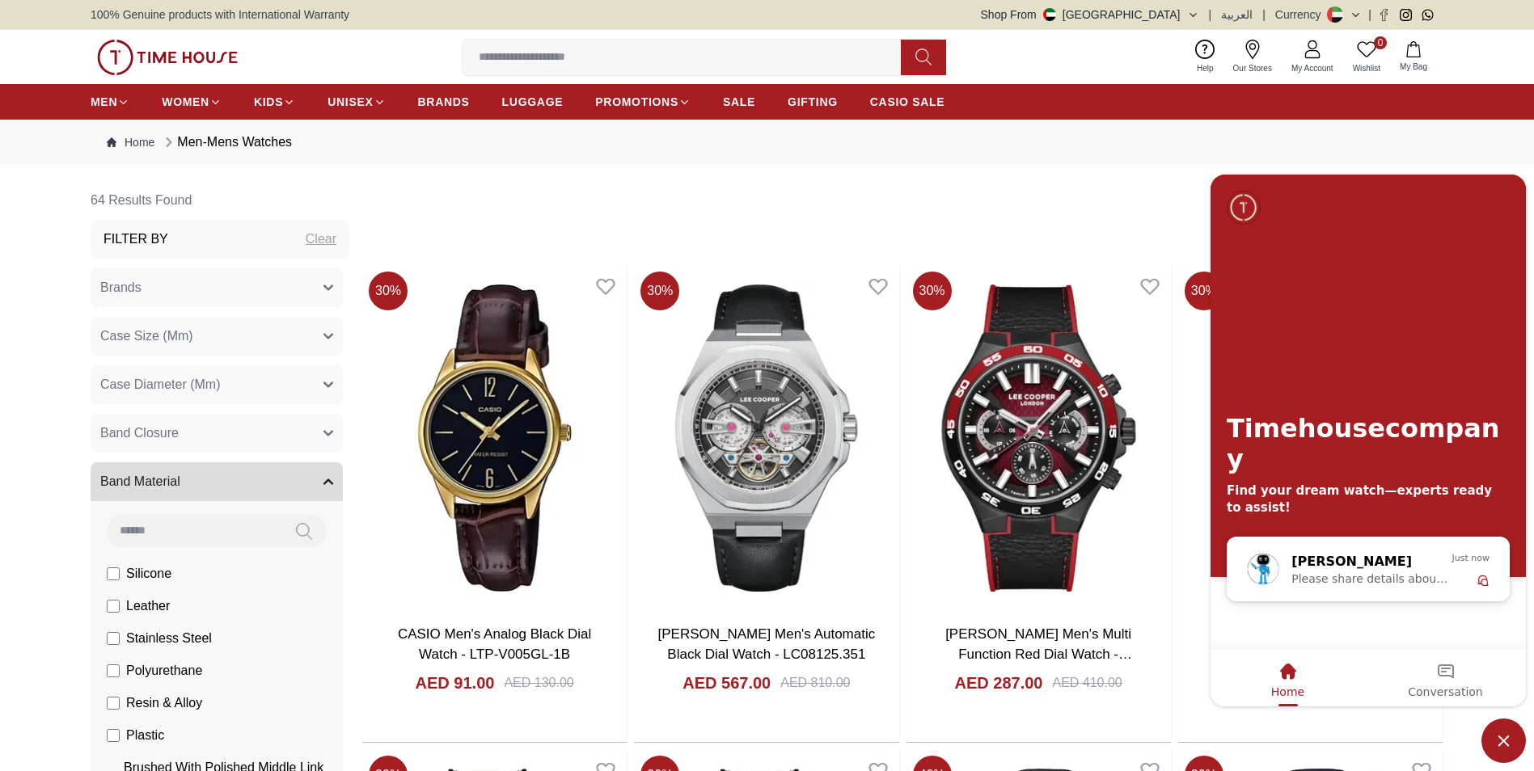
click at [1234, 207] on img "Company logo" at bounding box center [1244, 208] width 32 height 32
click at [1508, 741] on span "Minimize live chat window" at bounding box center [1503, 741] width 44 height 44
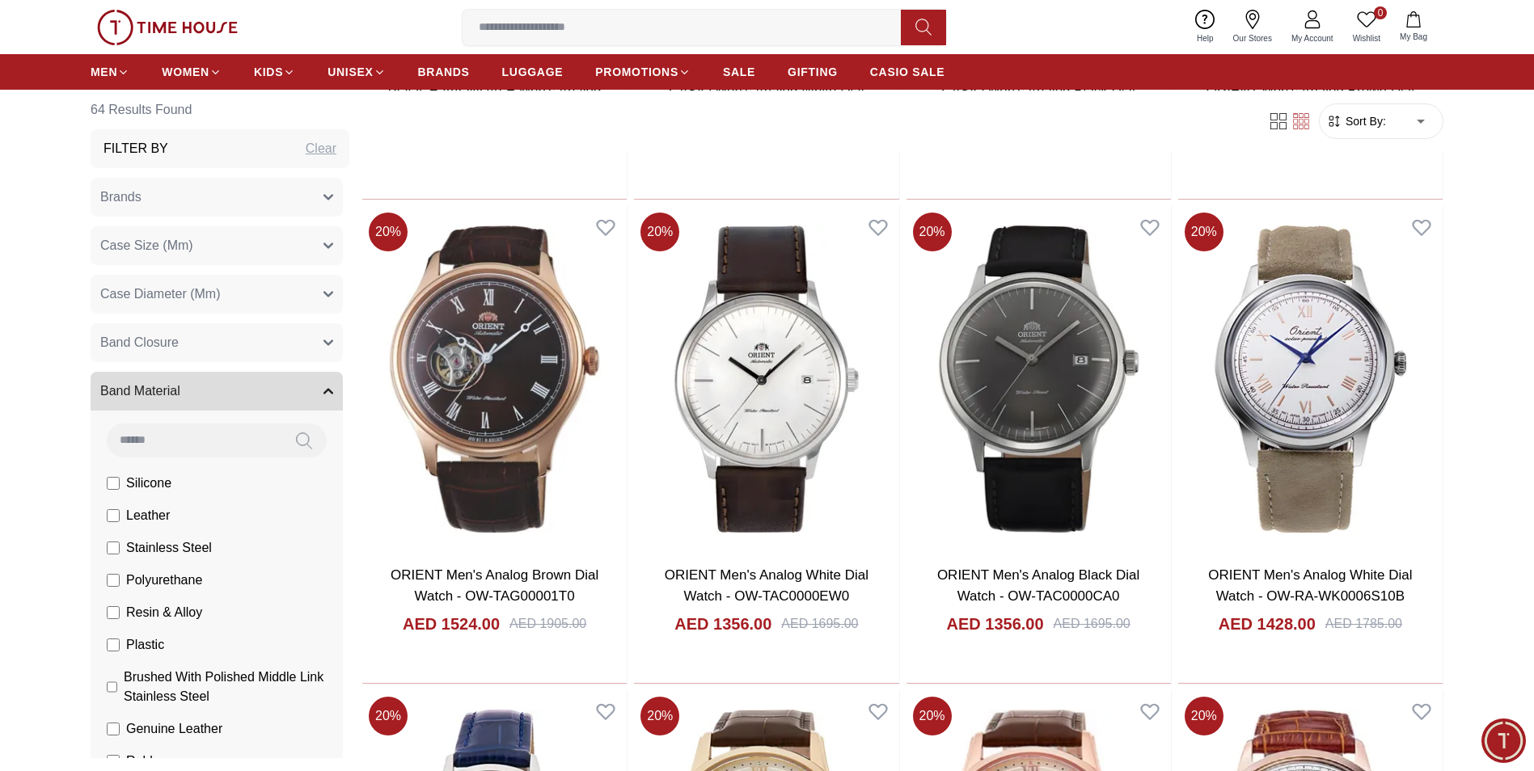
scroll to position [3476, 0]
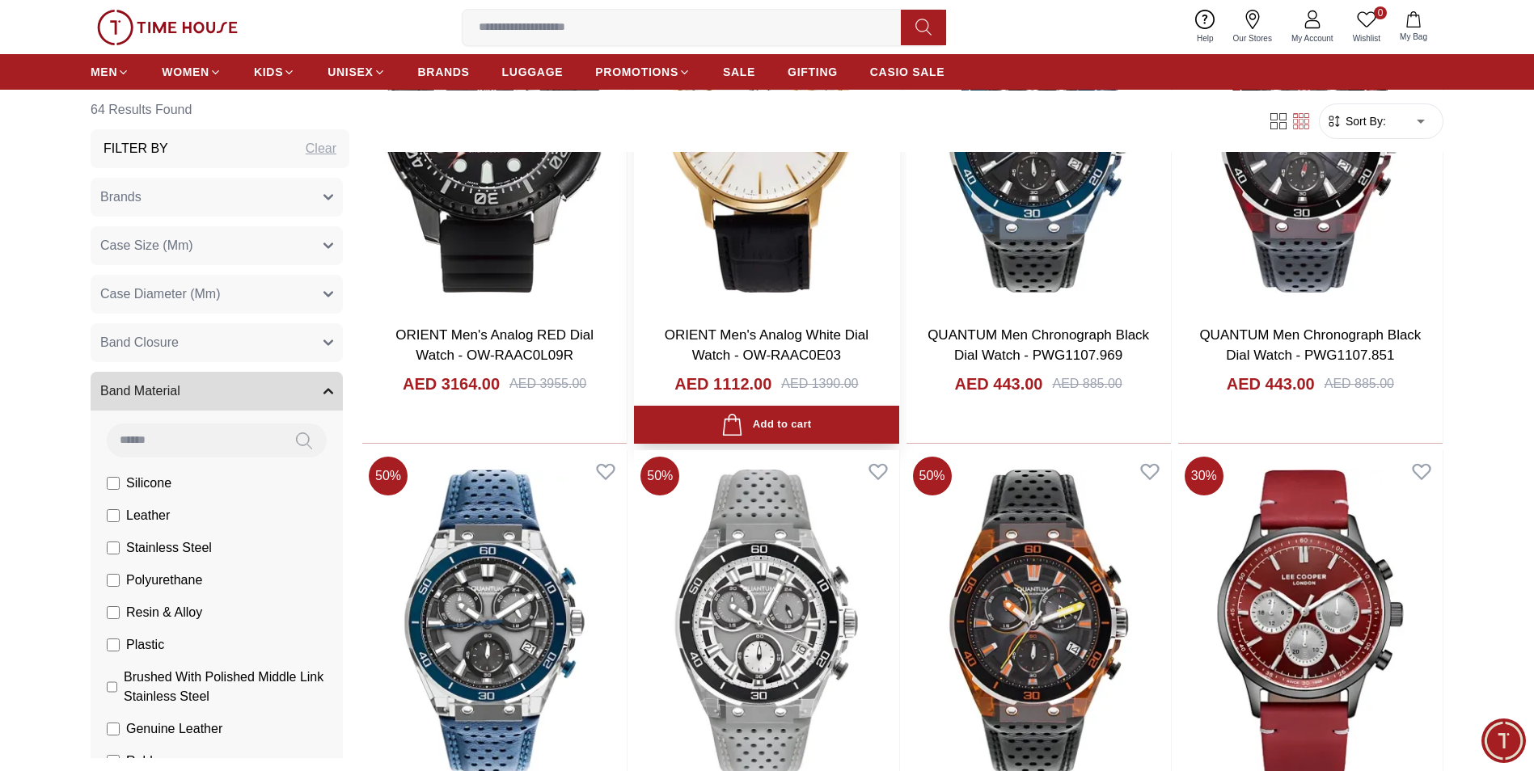
scroll to position [5740, 0]
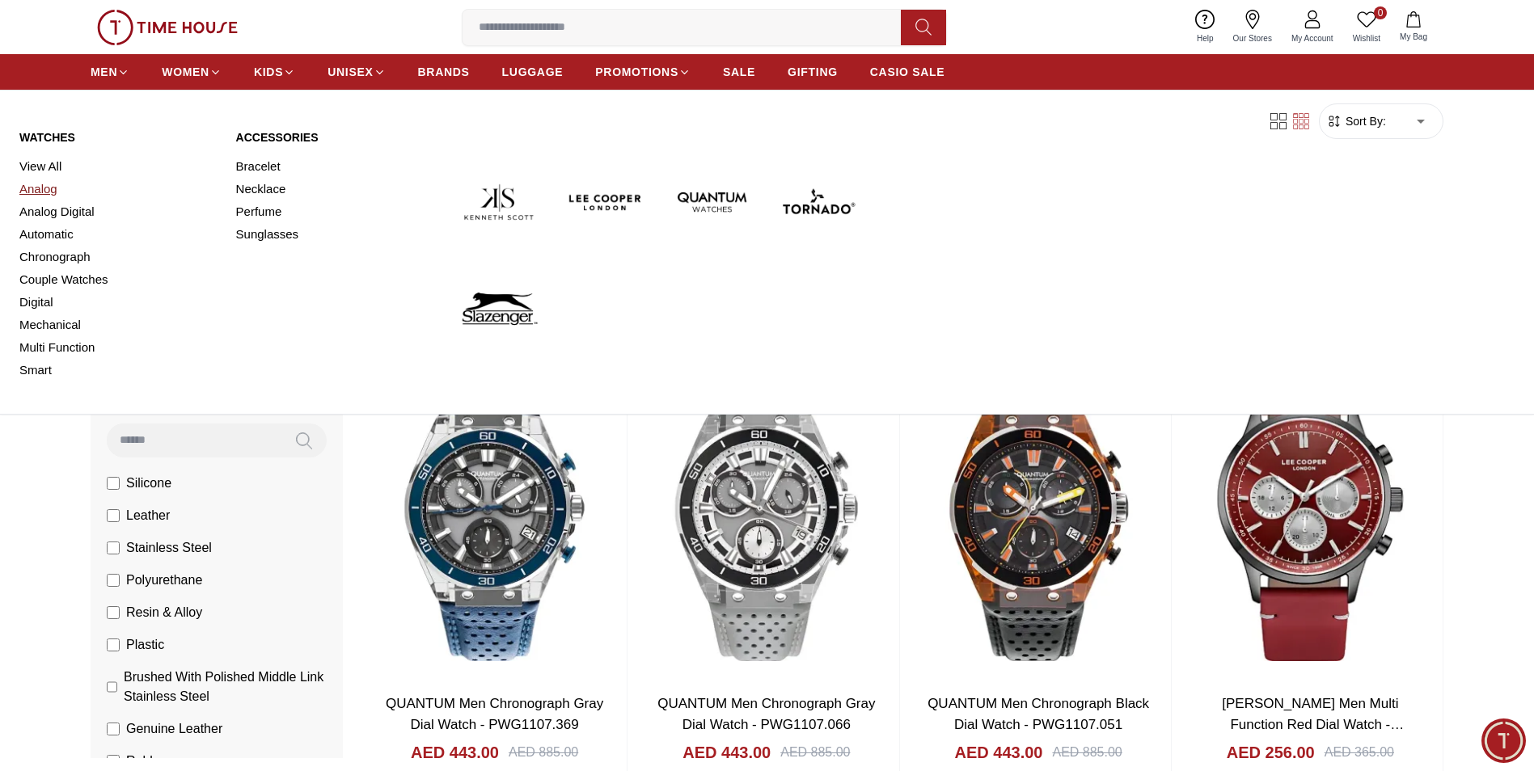
click at [49, 186] on link "Analog" at bounding box center [117, 189] width 197 height 23
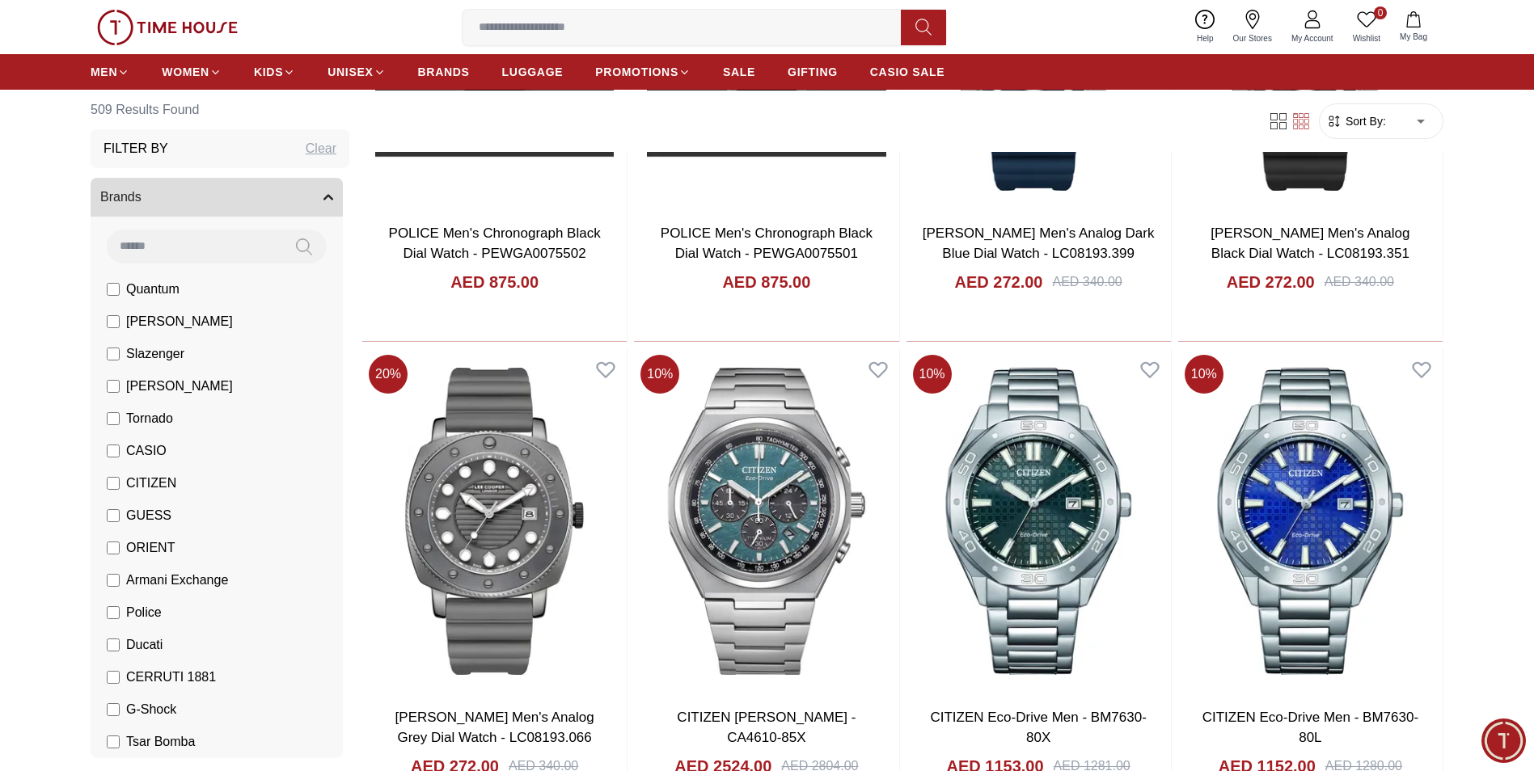
scroll to position [1374, 0]
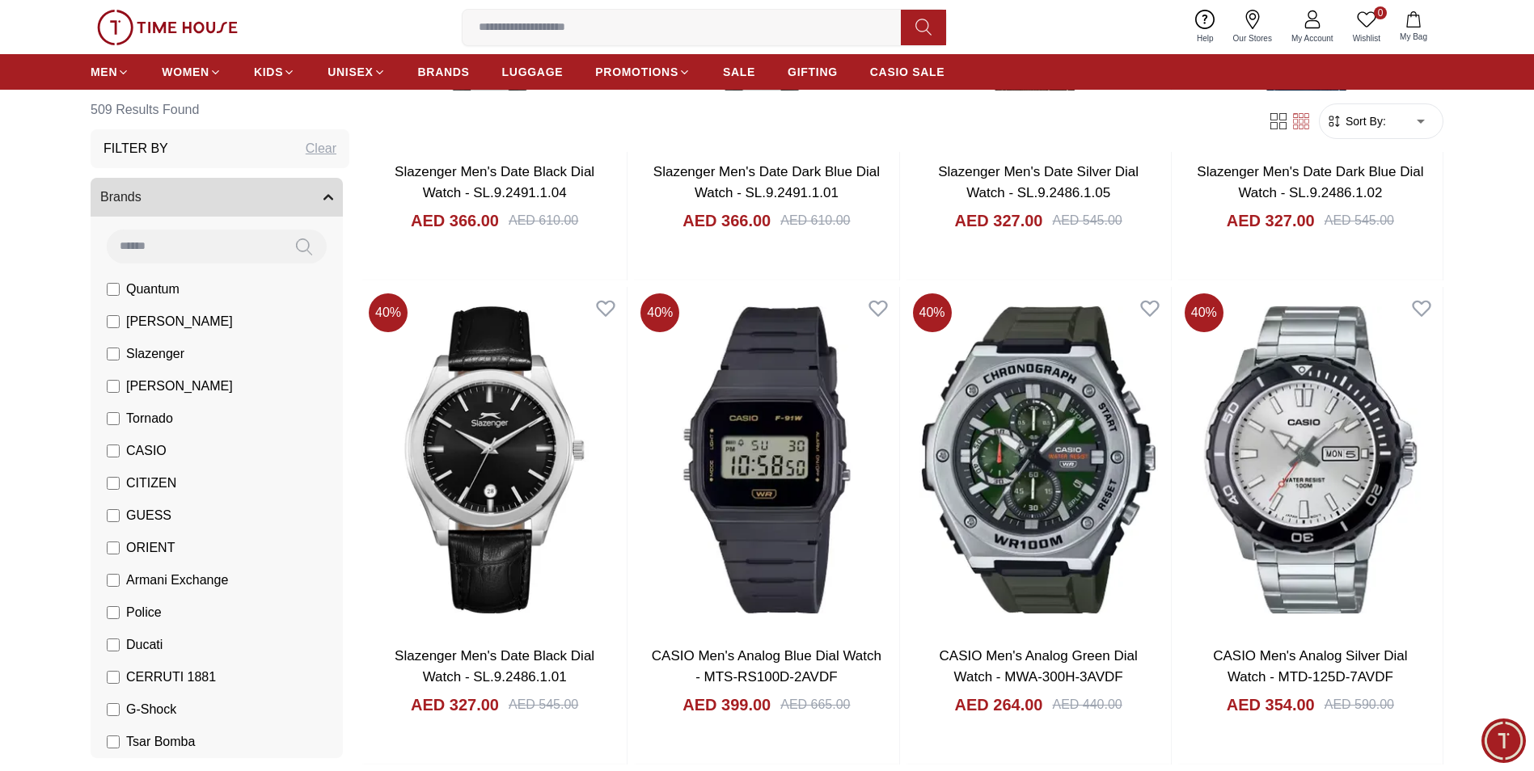
scroll to position [6467, 0]
